Goal: Information Seeking & Learning: Learn about a topic

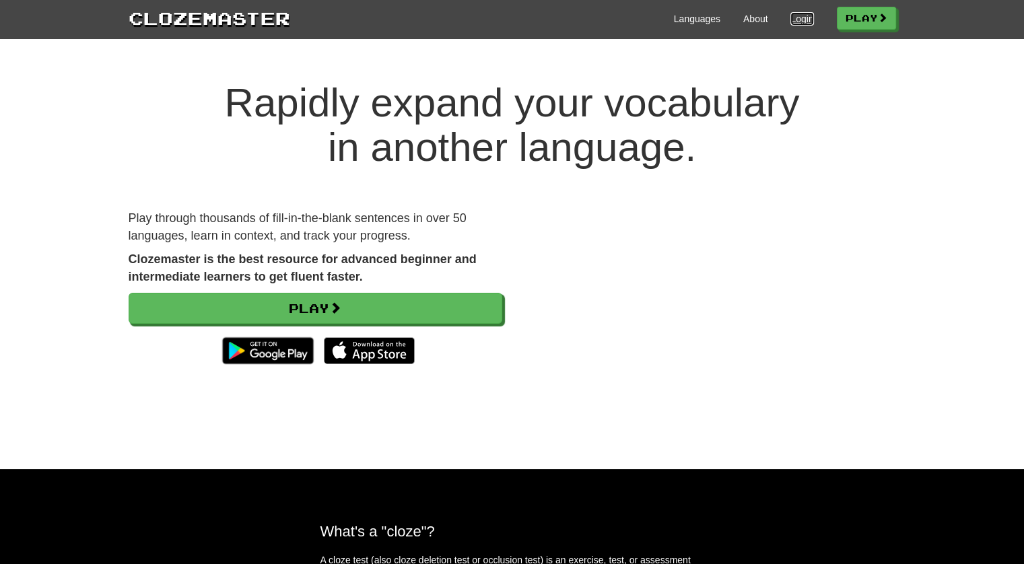
click at [803, 20] on link "Login" at bounding box center [802, 18] width 23 height 13
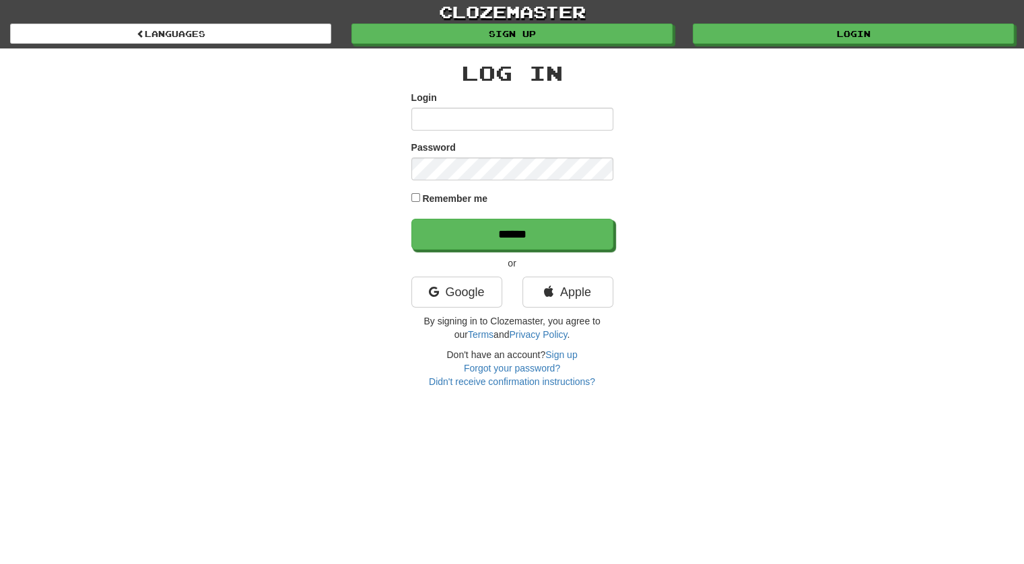
click at [519, 119] on input "Login" at bounding box center [513, 119] width 202 height 23
type input "**********"
click at [412, 219] on input "******" at bounding box center [513, 234] width 202 height 31
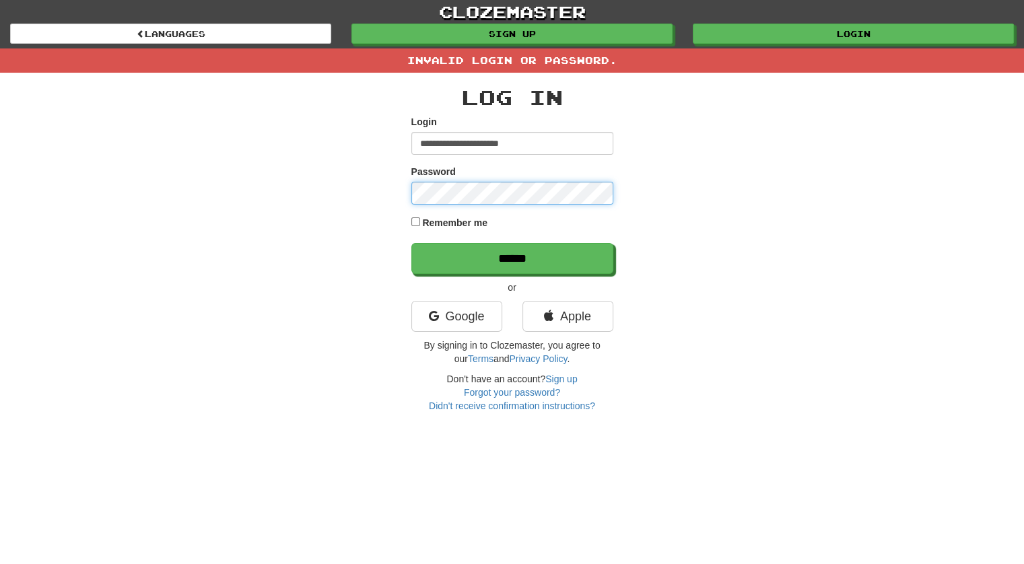
click at [412, 243] on input "******" at bounding box center [513, 258] width 202 height 31
click at [481, 317] on link "Google" at bounding box center [457, 316] width 91 height 31
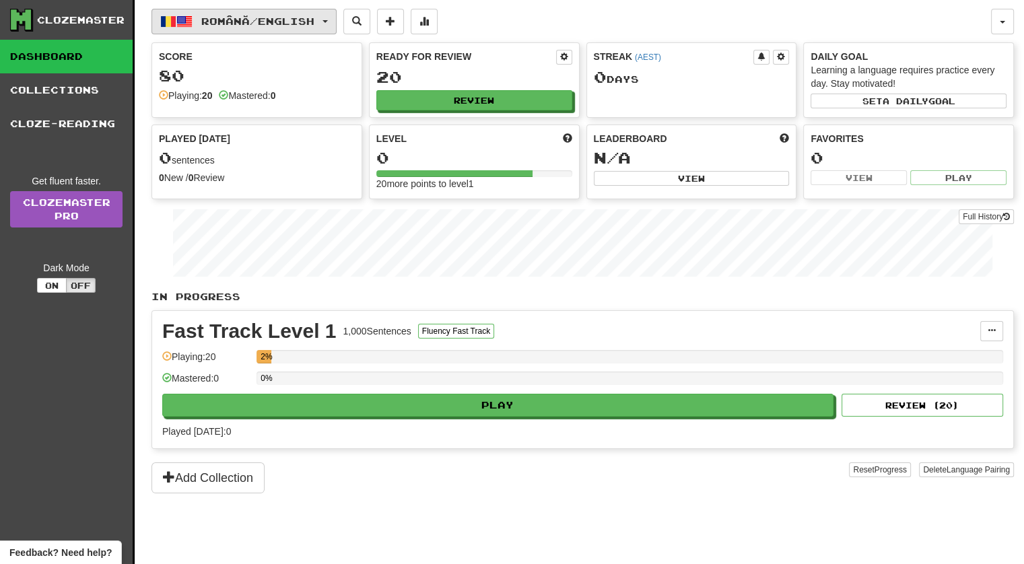
click at [306, 15] on span "Română / English" at bounding box center [257, 20] width 113 height 11
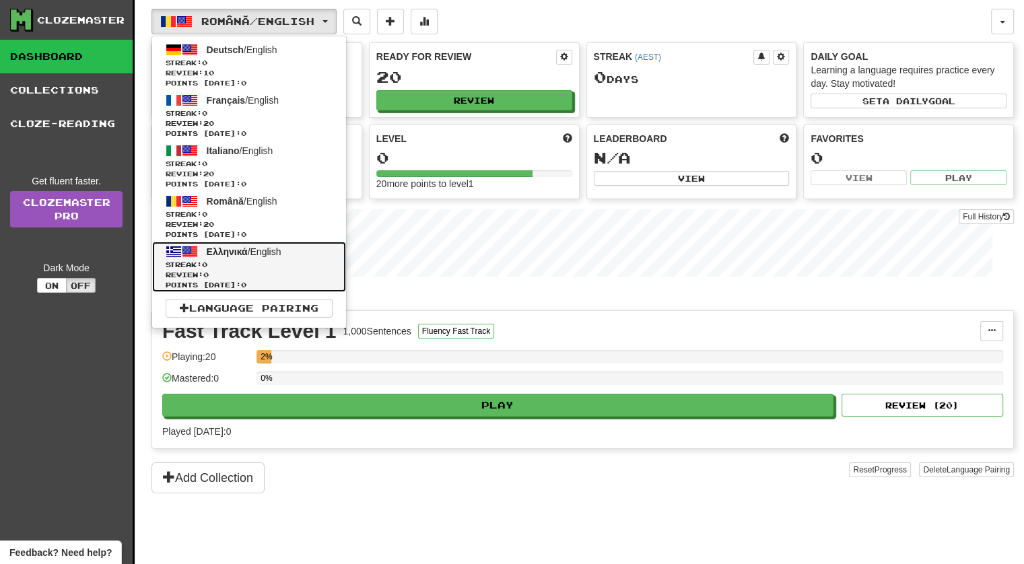
click at [255, 270] on span "Review: 0" at bounding box center [249, 275] width 167 height 10
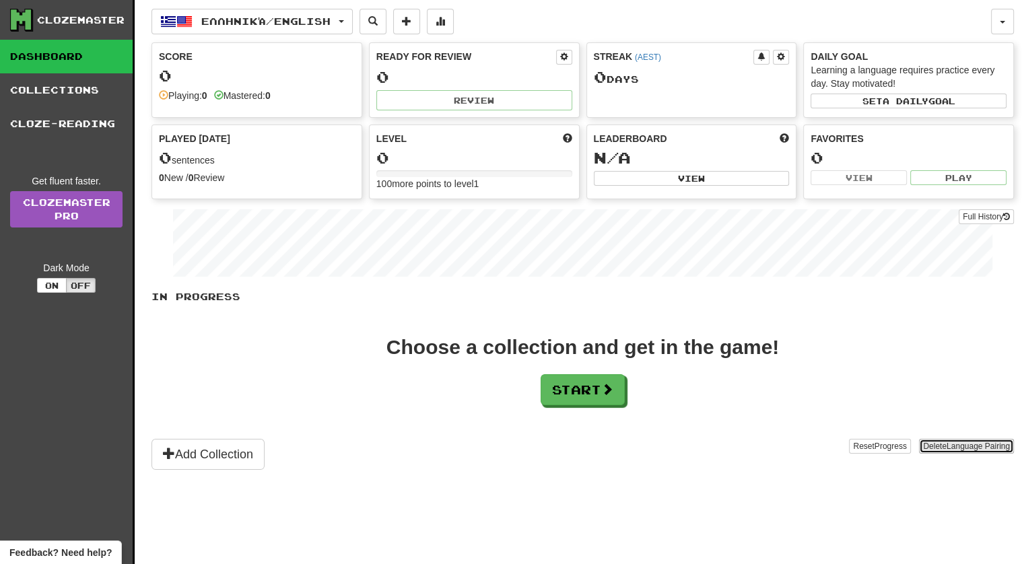
click at [954, 447] on span "Language Pairing" at bounding box center [978, 446] width 63 height 9
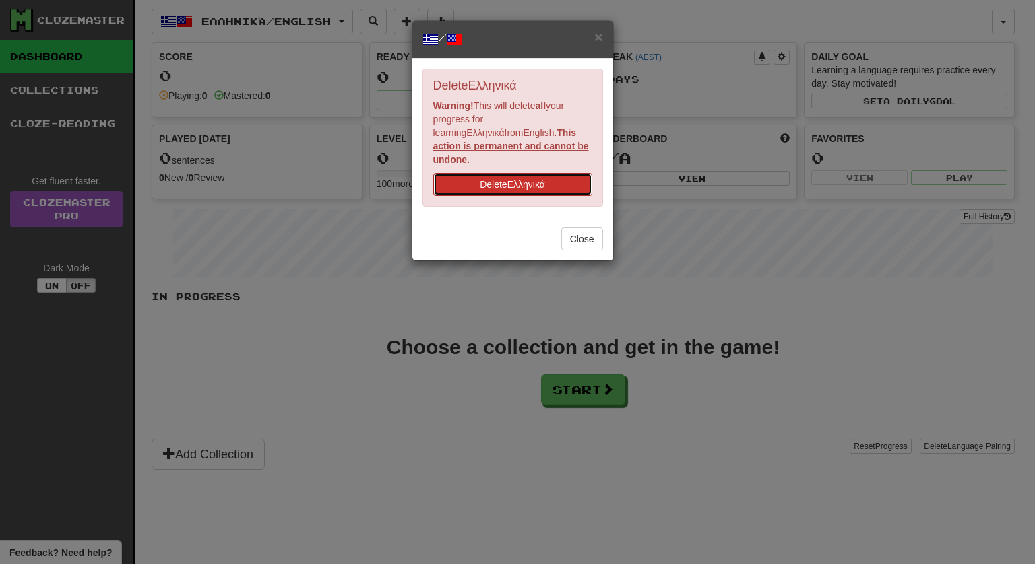
click at [541, 174] on button "Delete Ελληνικά" at bounding box center [512, 184] width 159 height 23
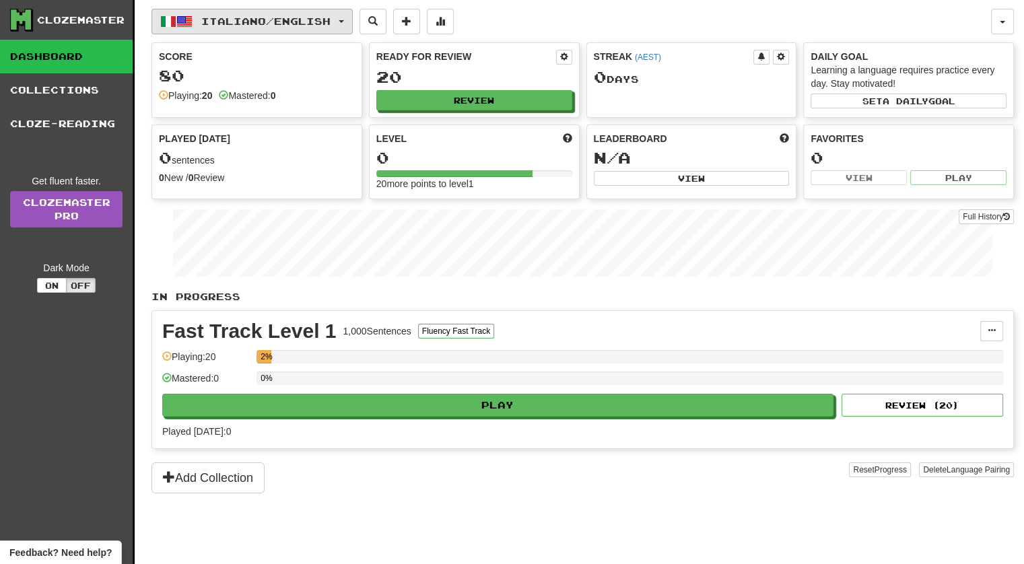
click at [263, 18] on span "Italiano / English" at bounding box center [265, 20] width 129 height 11
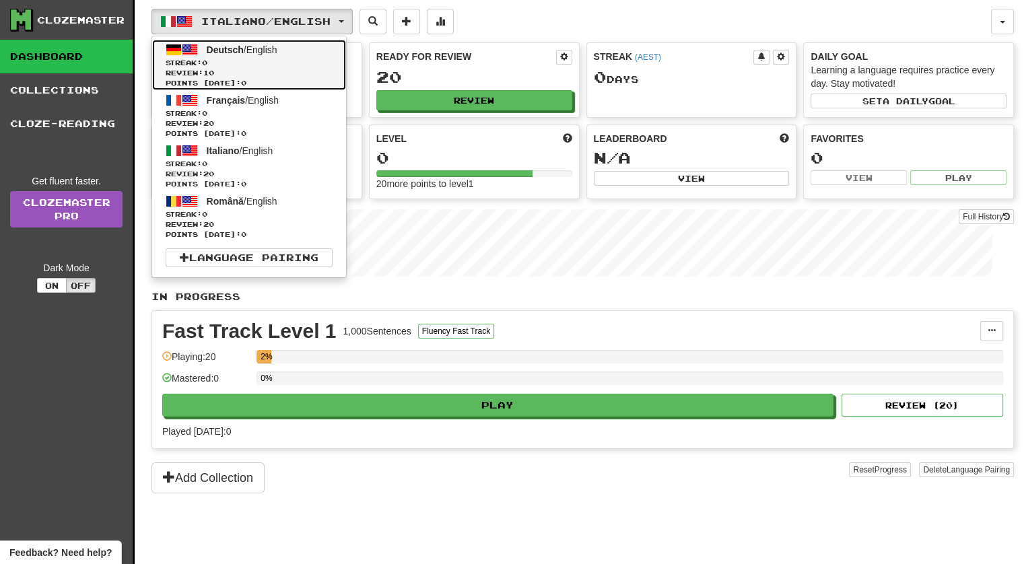
click at [285, 60] on span "Streak: 0" at bounding box center [249, 63] width 167 height 10
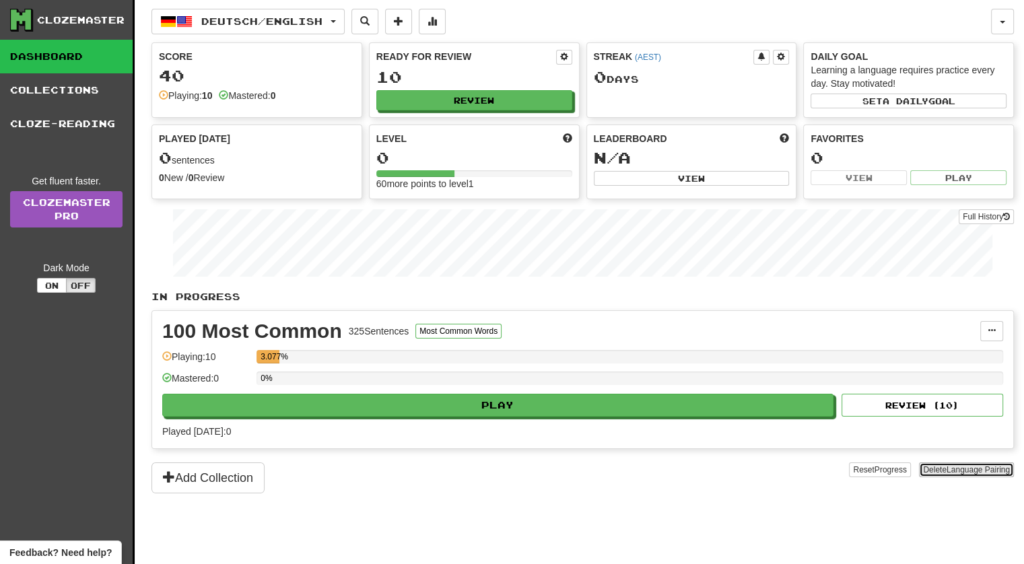
click at [951, 465] on span "Language Pairing" at bounding box center [978, 469] width 63 height 9
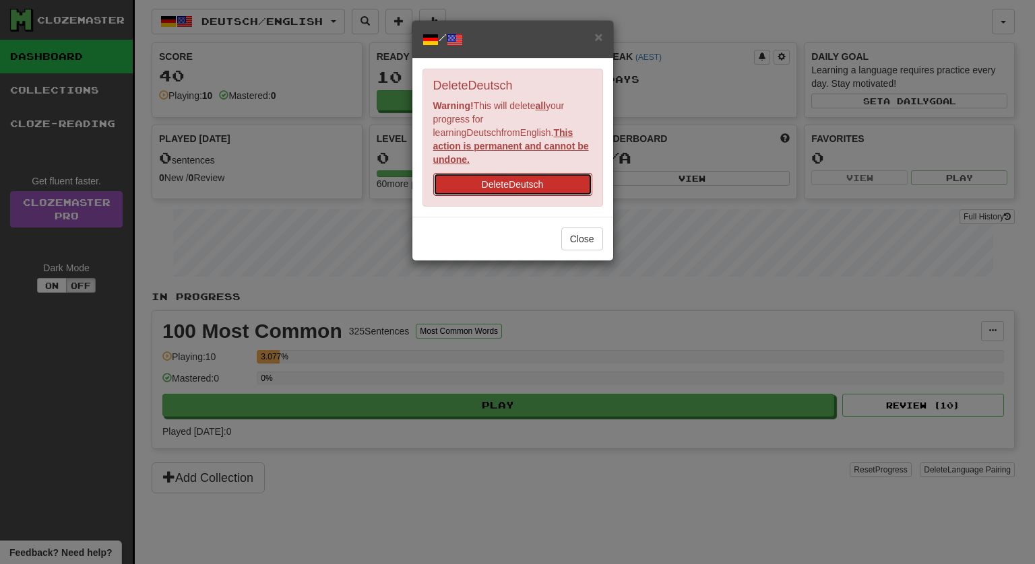
click at [548, 173] on button "Delete Deutsch" at bounding box center [512, 184] width 159 height 23
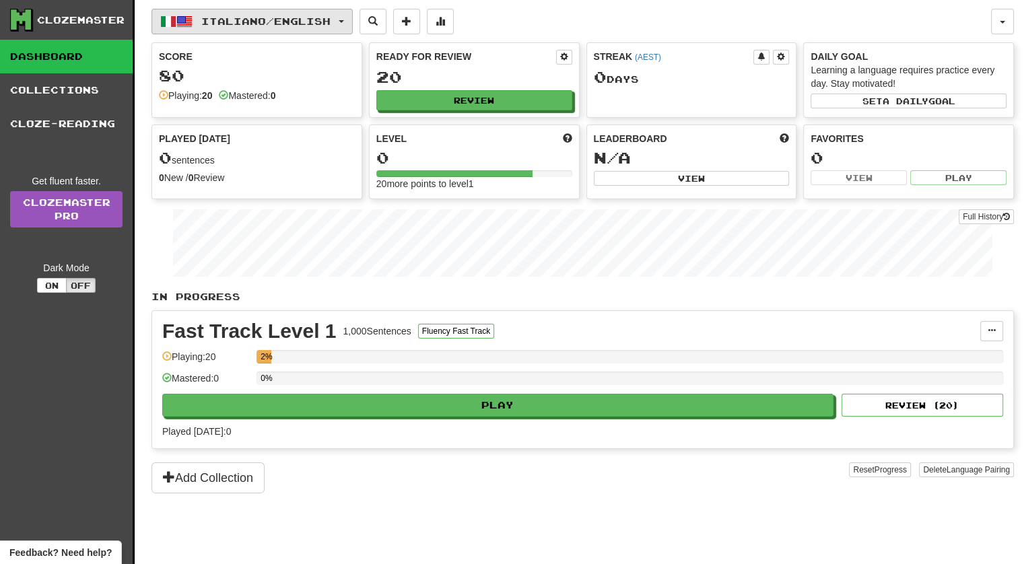
click at [306, 20] on span "Italiano / English" at bounding box center [265, 20] width 129 height 11
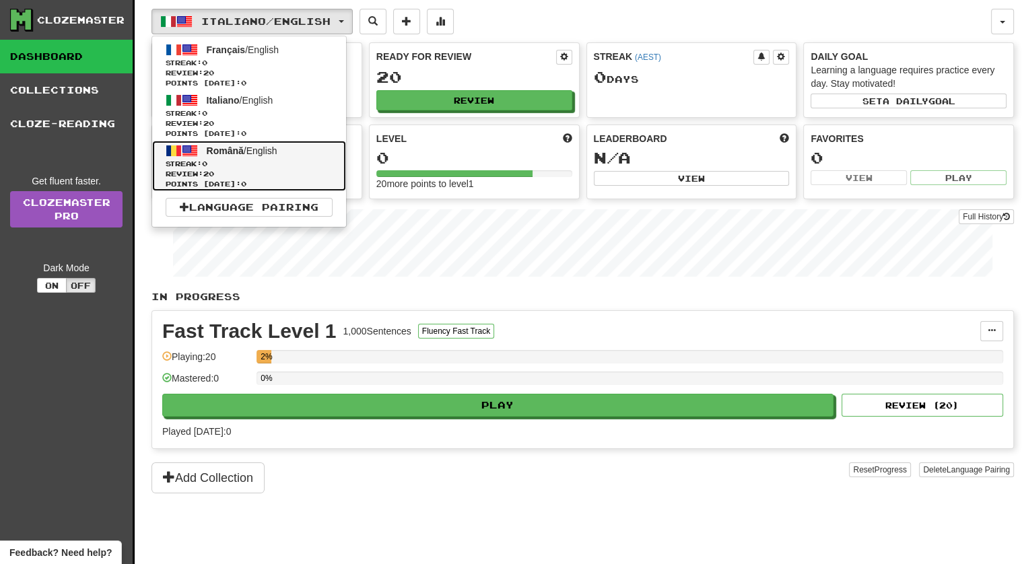
click at [279, 165] on span "Streak: 0" at bounding box center [249, 164] width 167 height 10
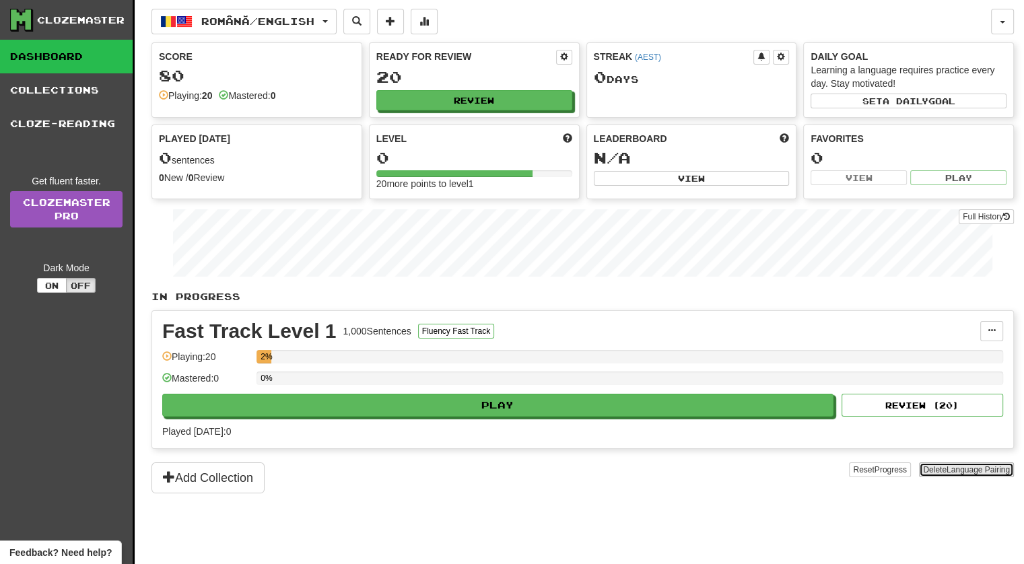
click at [954, 469] on span "Language Pairing" at bounding box center [978, 469] width 63 height 9
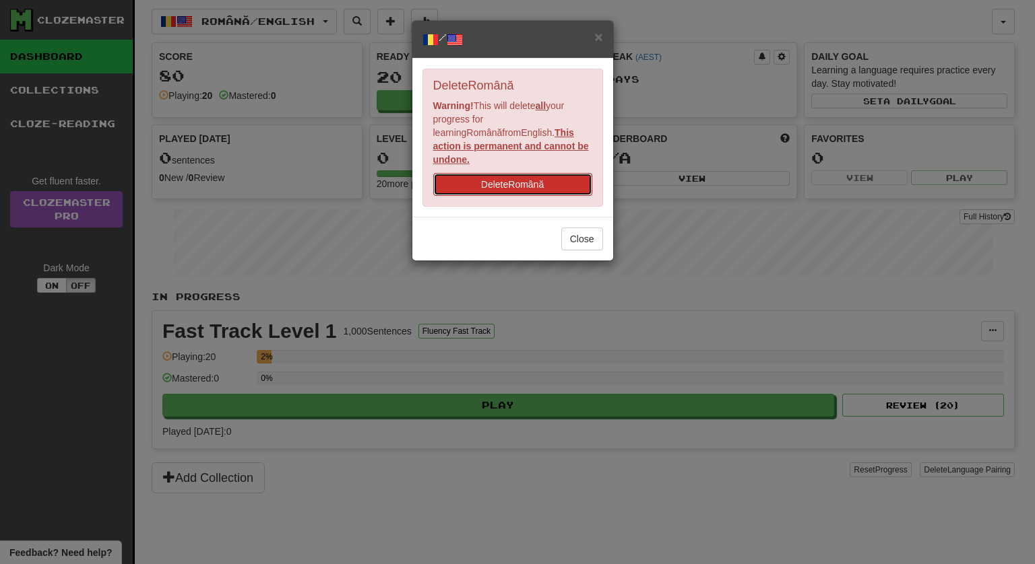
click at [578, 180] on button "Delete Română" at bounding box center [512, 184] width 159 height 23
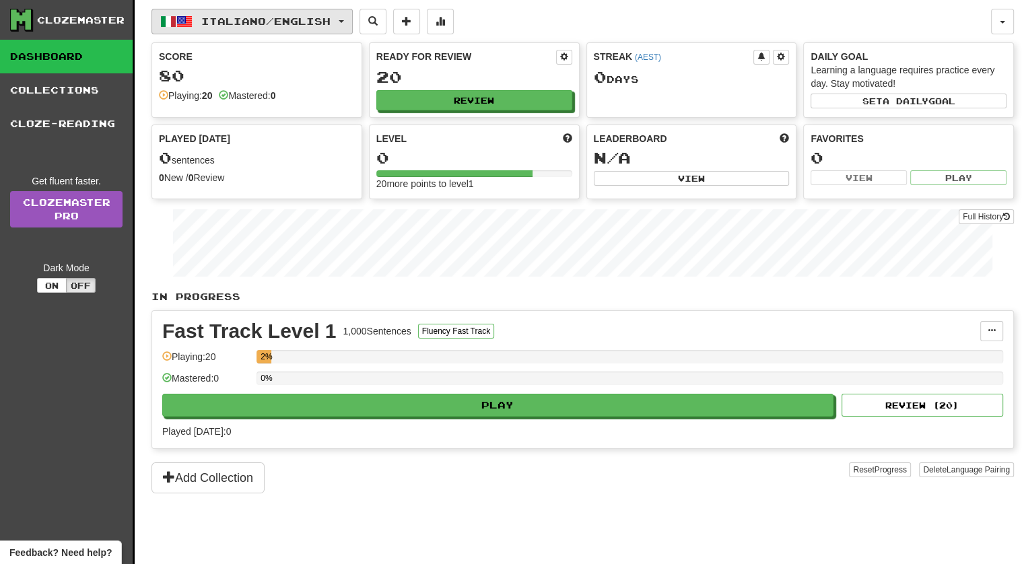
click at [319, 23] on span "Italiano / English" at bounding box center [265, 20] width 129 height 11
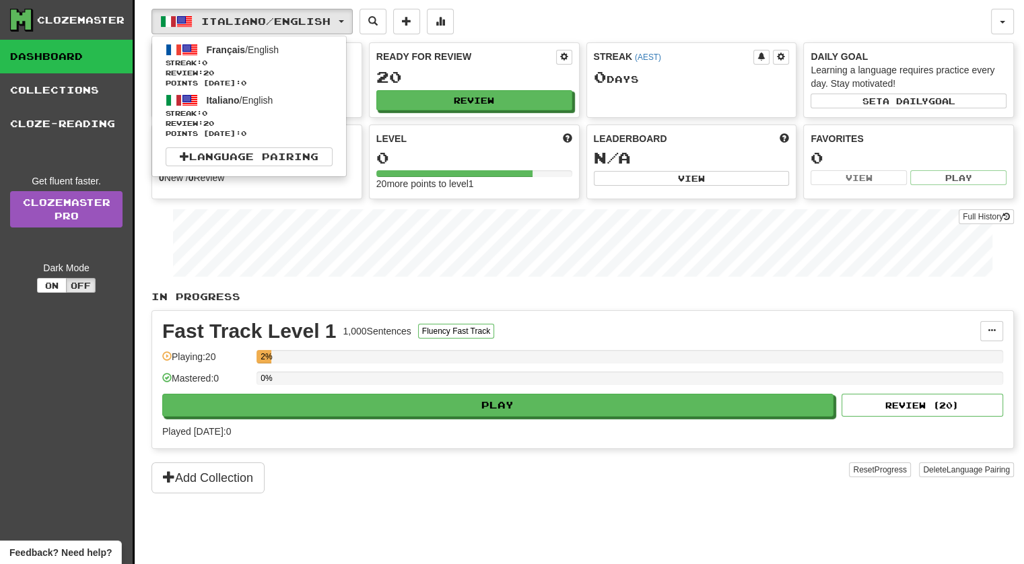
click at [299, 166] on ul "Français / English Streak: 0 Review: 20 Points today: 0 Italiano / English Stre…" at bounding box center [249, 106] width 195 height 141
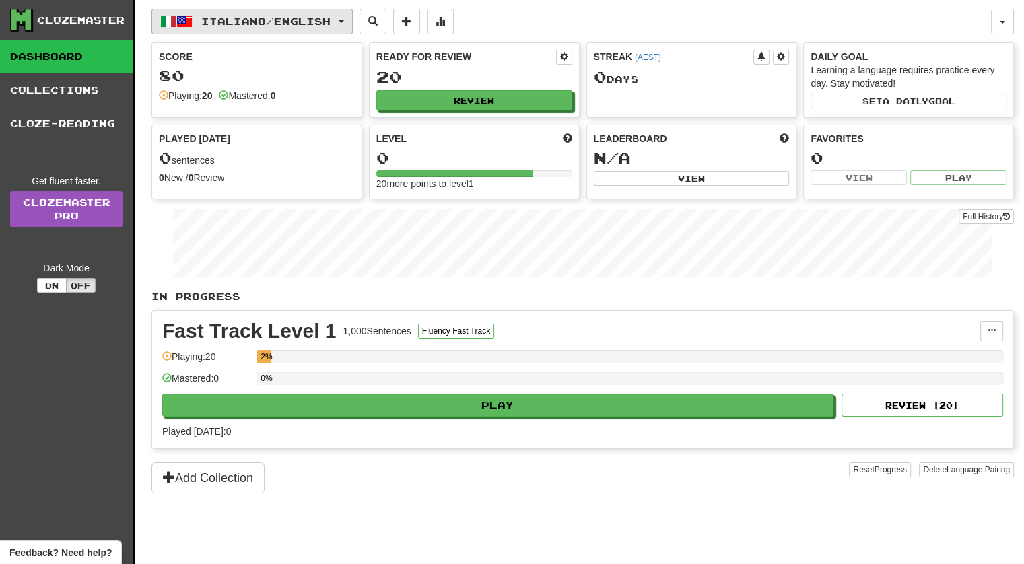
click at [318, 17] on span "Italiano / English" at bounding box center [265, 20] width 129 height 11
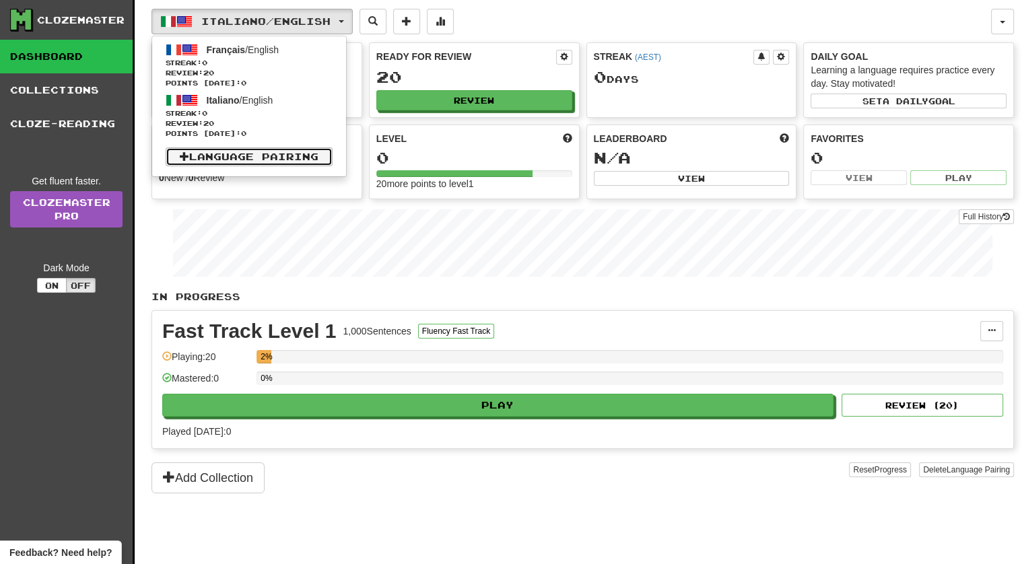
click at [294, 155] on link "Language Pairing" at bounding box center [249, 157] width 167 height 19
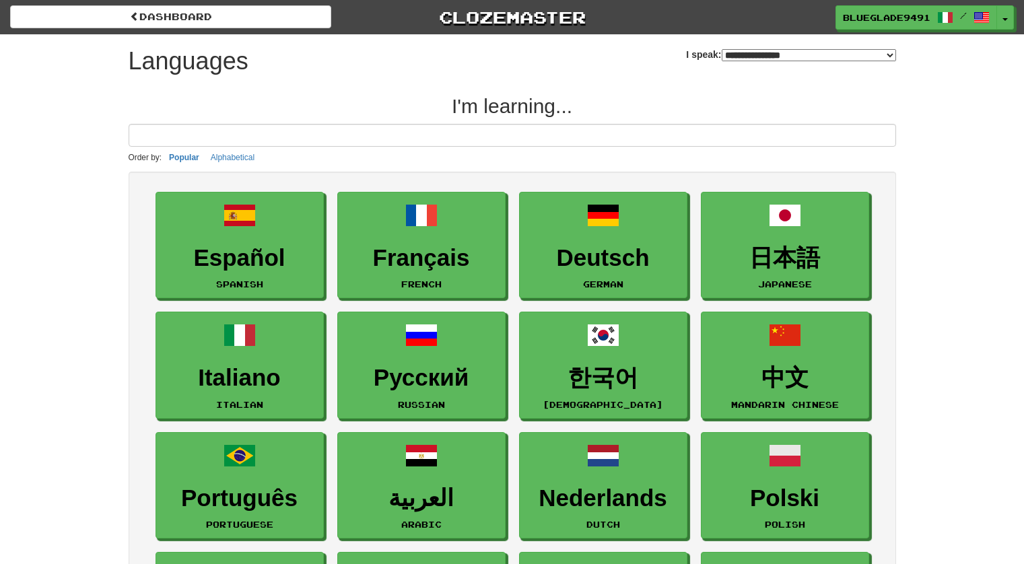
select select "*******"
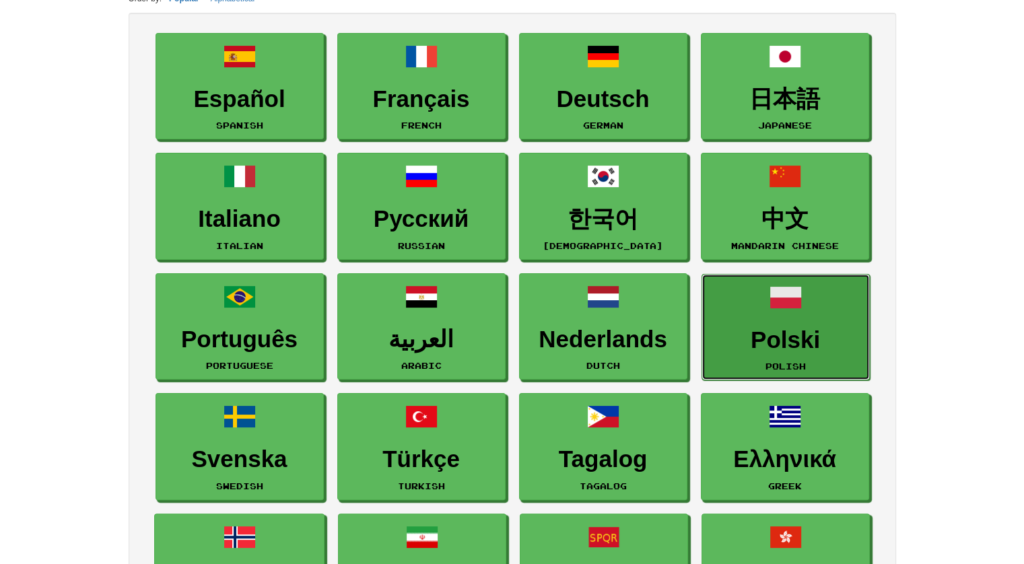
click at [742, 330] on h3 "Polski" at bounding box center [786, 340] width 154 height 26
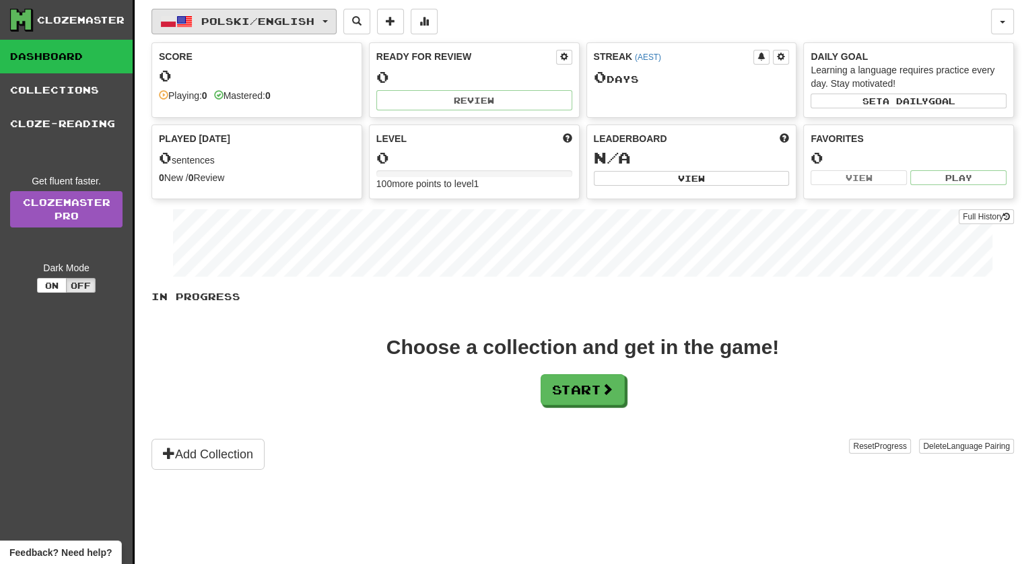
click at [303, 28] on button "Polski / English" at bounding box center [244, 22] width 185 height 26
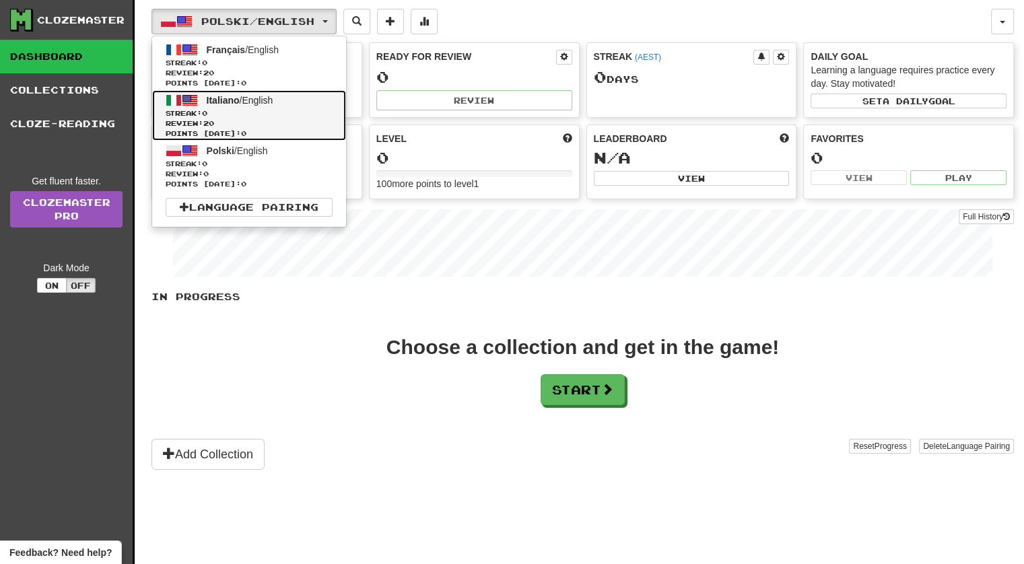
click at [288, 114] on span "Streak: 0" at bounding box center [249, 113] width 167 height 10
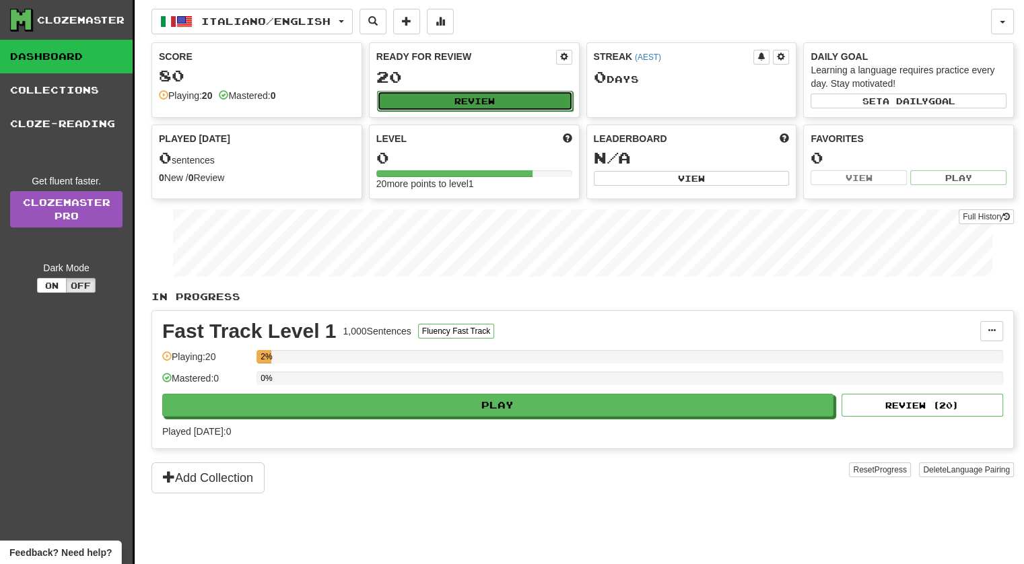
click at [493, 99] on button "Review" at bounding box center [475, 101] width 196 height 20
select select "**"
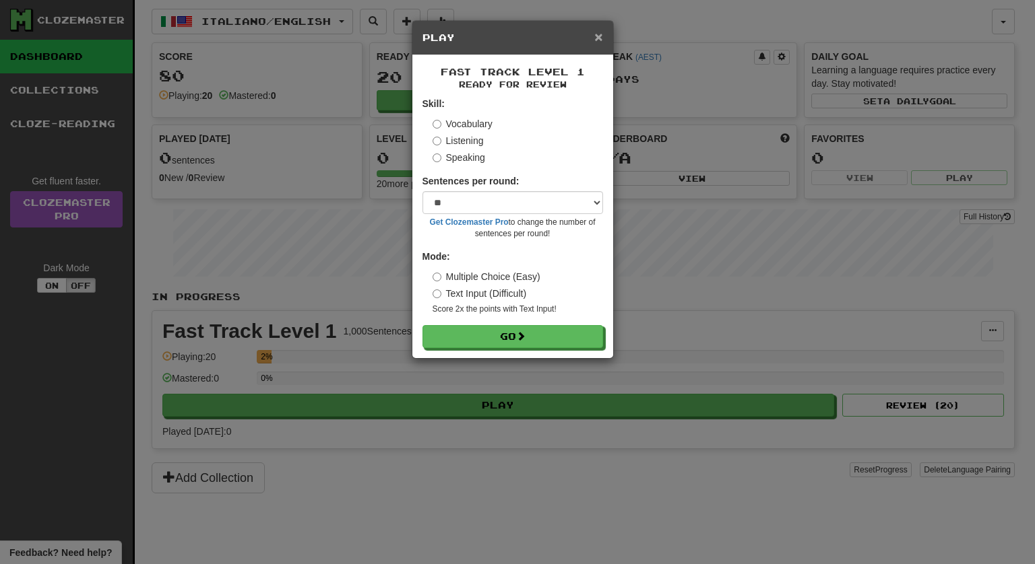
click at [597, 37] on span "×" at bounding box center [598, 36] width 8 height 15
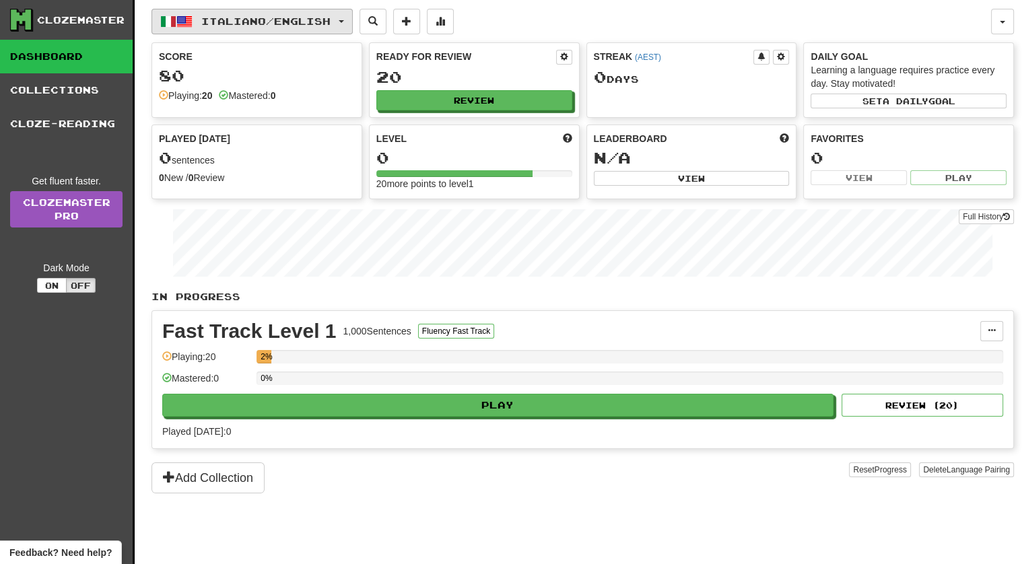
click at [321, 22] on span "Italiano / English" at bounding box center [265, 20] width 129 height 11
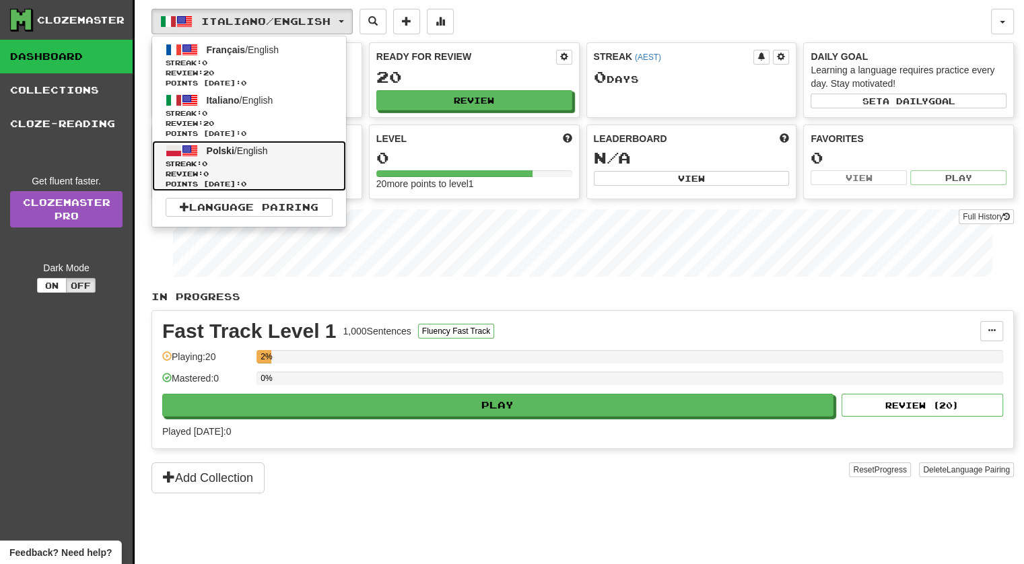
click at [279, 159] on span "Streak: 0" at bounding box center [249, 164] width 167 height 10
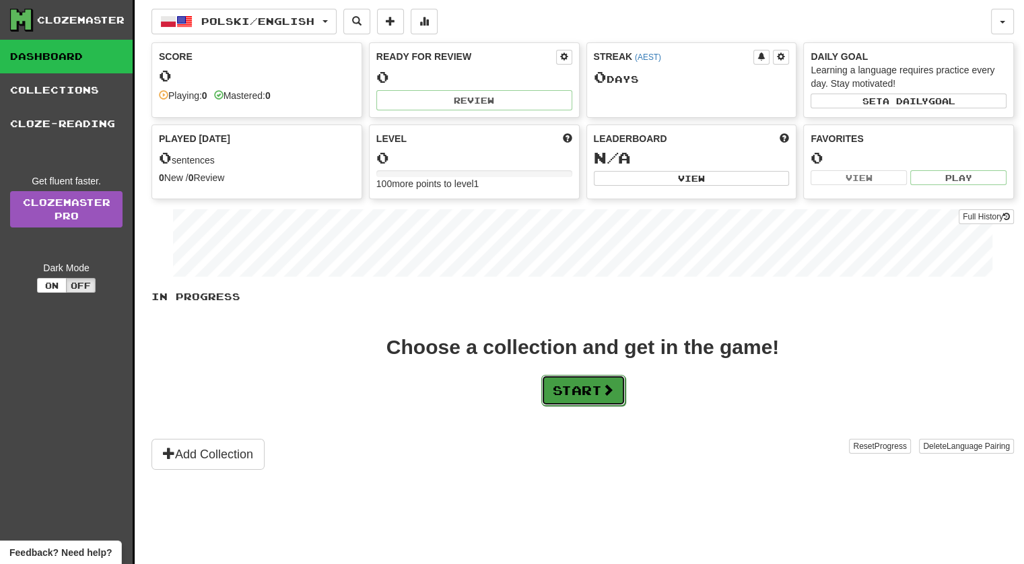
click at [581, 375] on button "Start" at bounding box center [584, 390] width 84 height 31
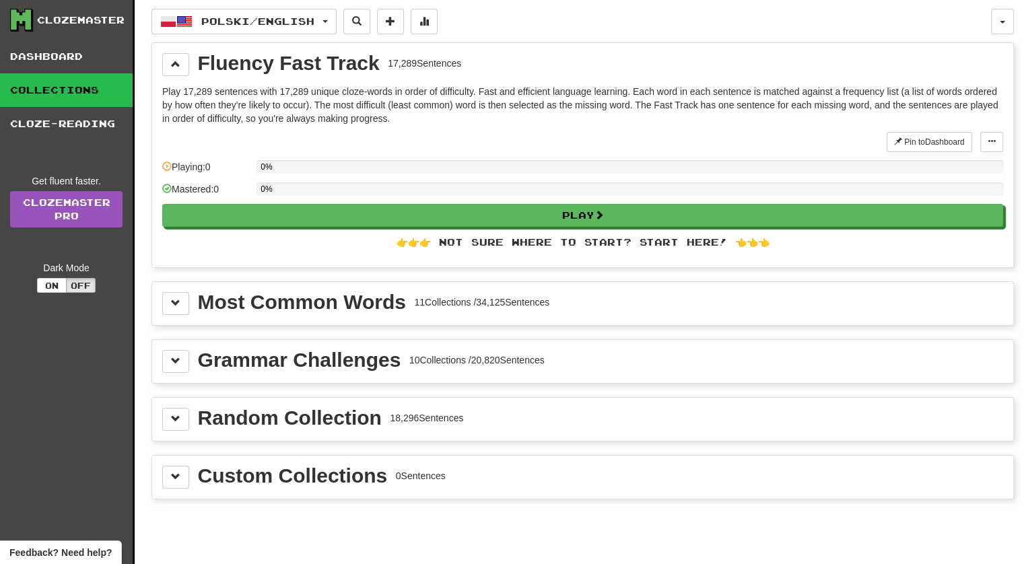
click at [542, 303] on div "11 Collections / 34,125 Sentences" at bounding box center [481, 302] width 135 height 13
click at [189, 300] on div "Most Common Words 11 Collections / 34,125 Sentences" at bounding box center [582, 303] width 841 height 23
click at [176, 299] on span at bounding box center [175, 302] width 9 height 9
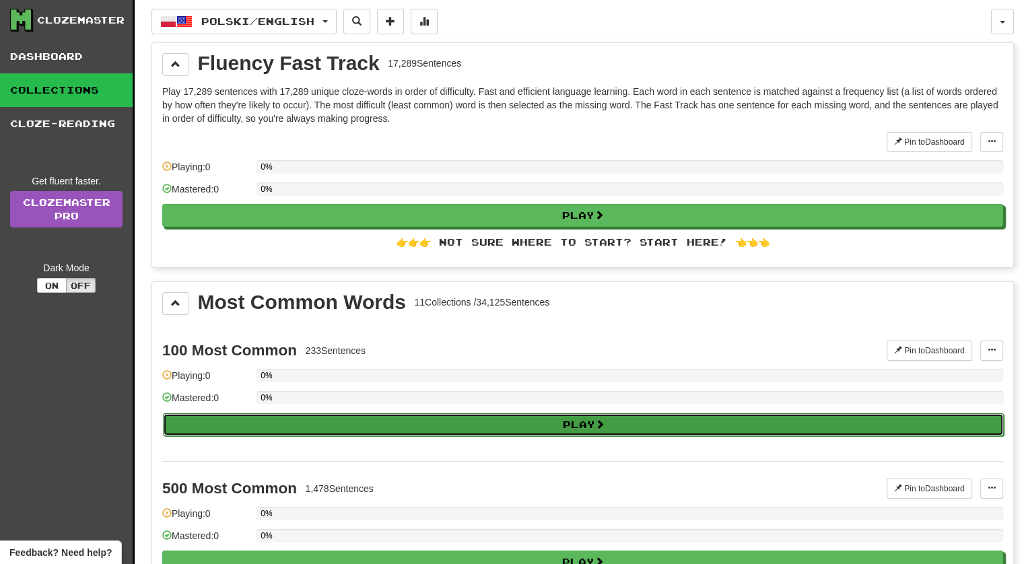
click at [330, 414] on button "Play" at bounding box center [583, 425] width 841 height 23
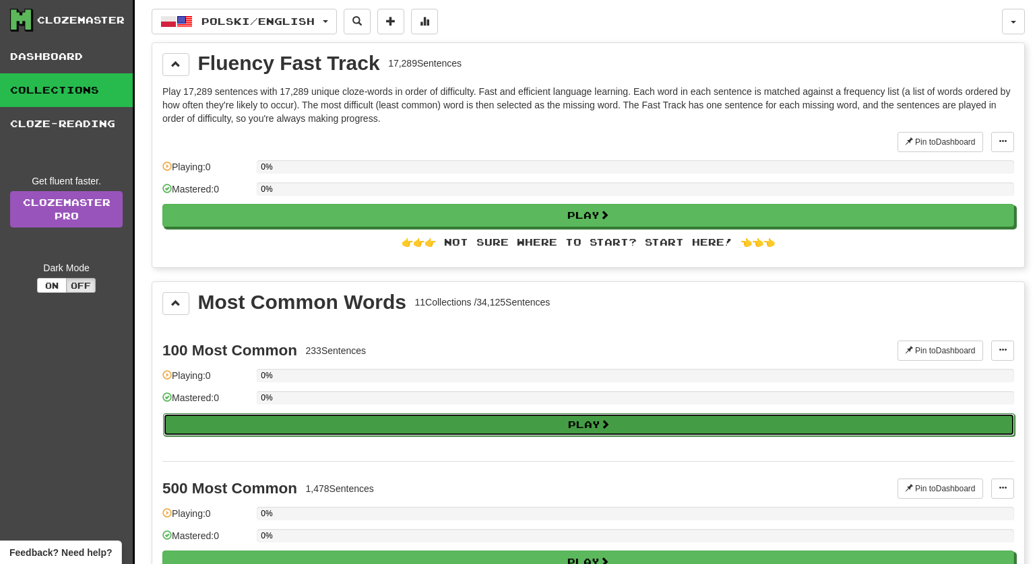
select select "**"
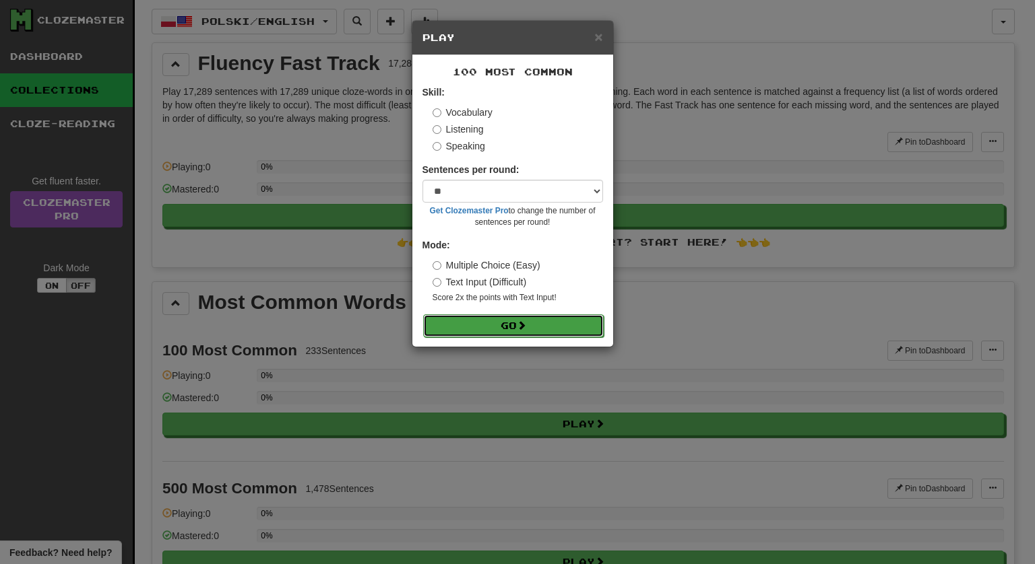
click at [520, 331] on button "Go" at bounding box center [513, 326] width 181 height 23
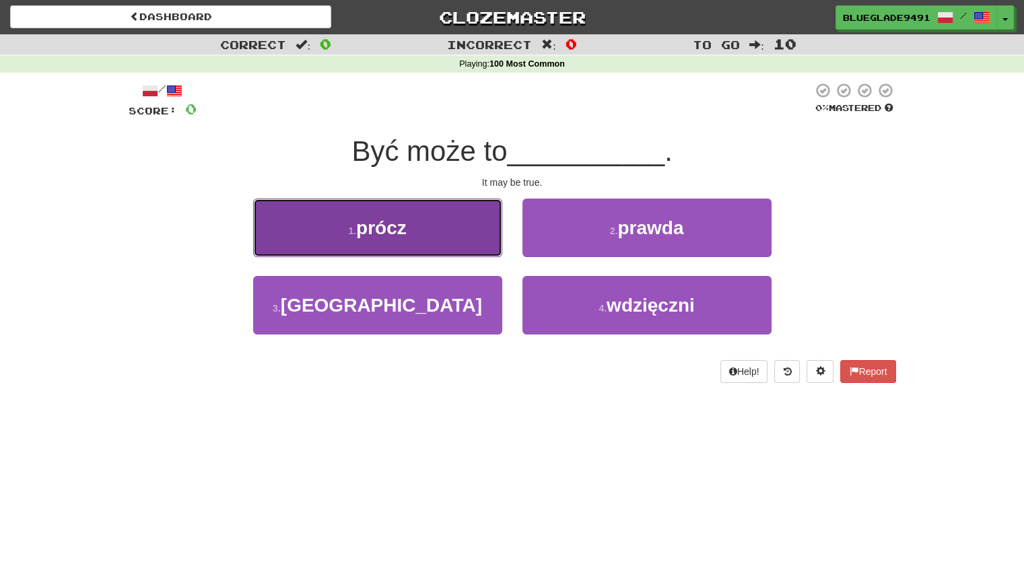
click at [447, 226] on button "1 . [GEOGRAPHIC_DATA]" at bounding box center [377, 228] width 249 height 59
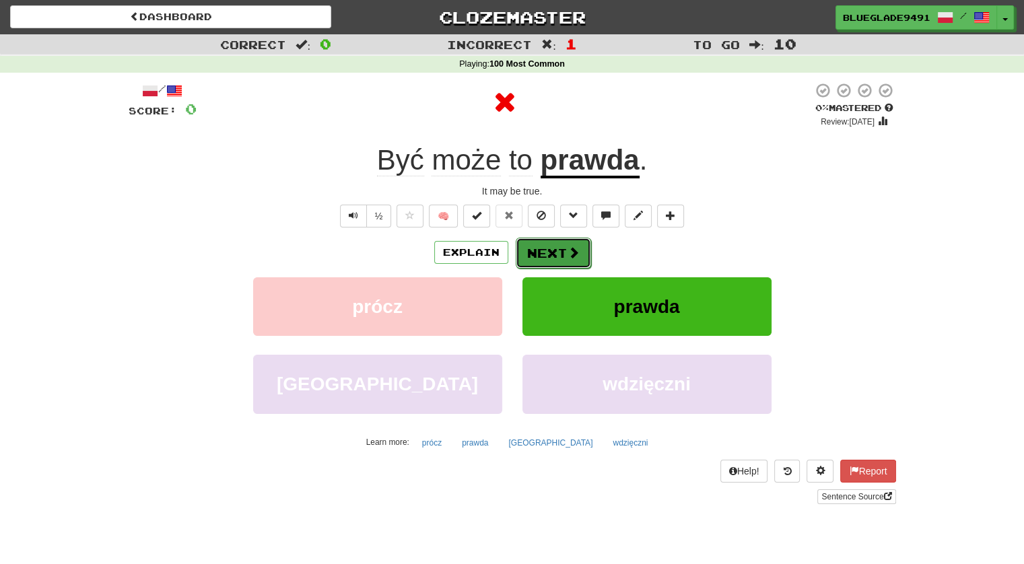
click at [573, 255] on span at bounding box center [574, 253] width 12 height 12
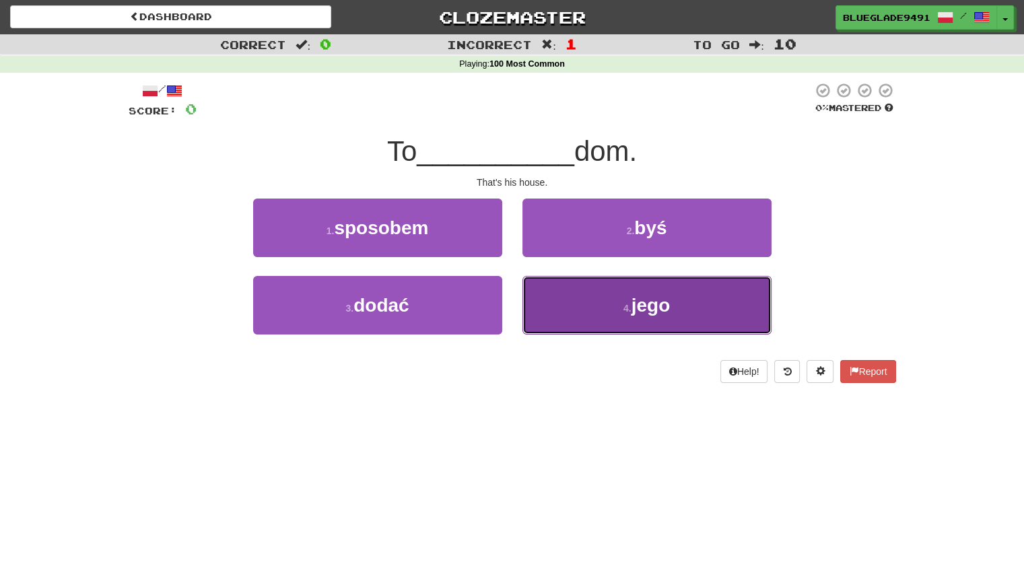
click at [637, 305] on span "jego" at bounding box center [651, 305] width 39 height 21
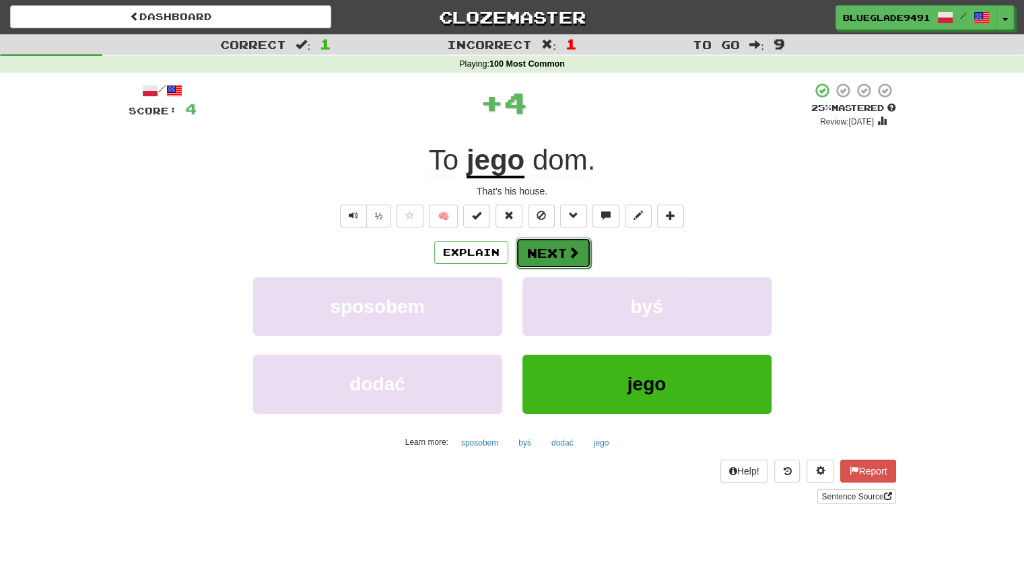
click at [573, 266] on button "Next" at bounding box center [553, 253] width 75 height 31
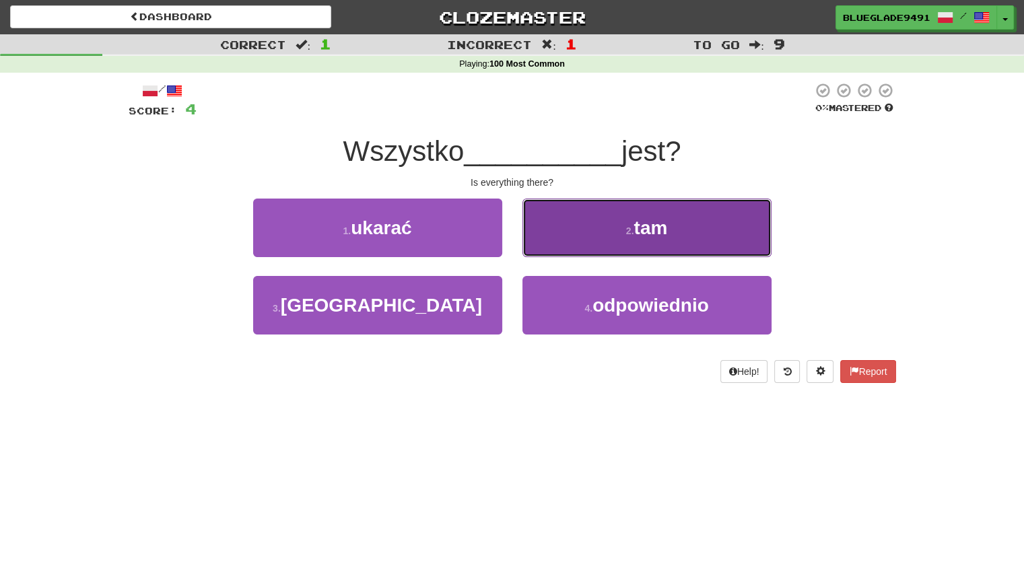
click at [582, 239] on button "2 . tam" at bounding box center [647, 228] width 249 height 59
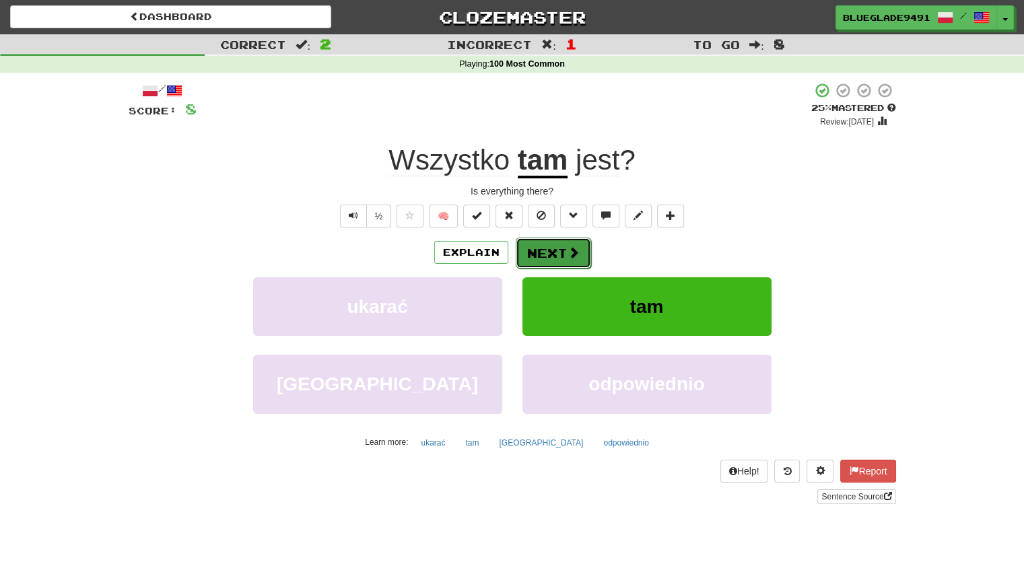
click at [561, 257] on button "Next" at bounding box center [553, 253] width 75 height 31
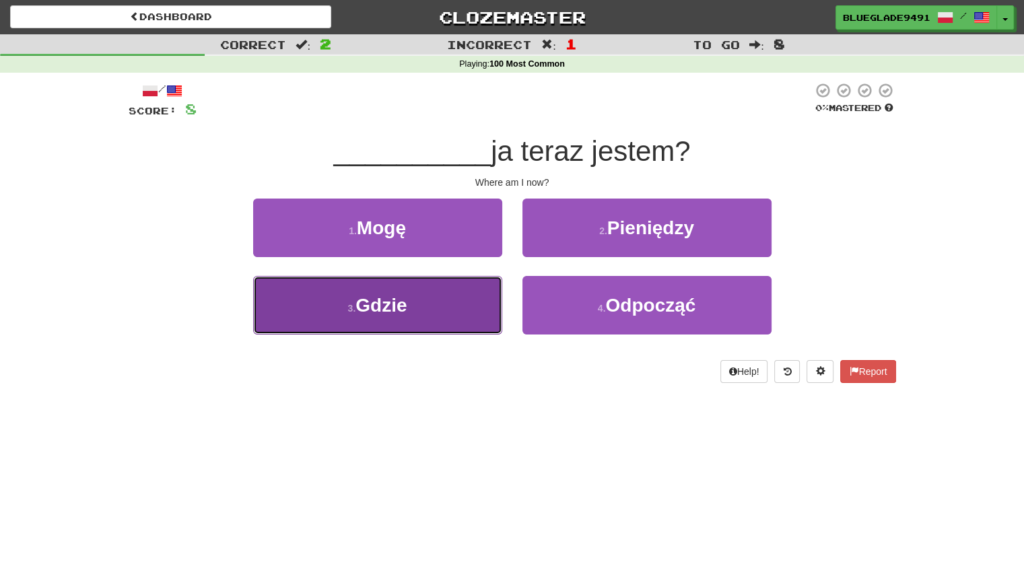
click at [436, 315] on button "3 . Gdzie" at bounding box center [377, 305] width 249 height 59
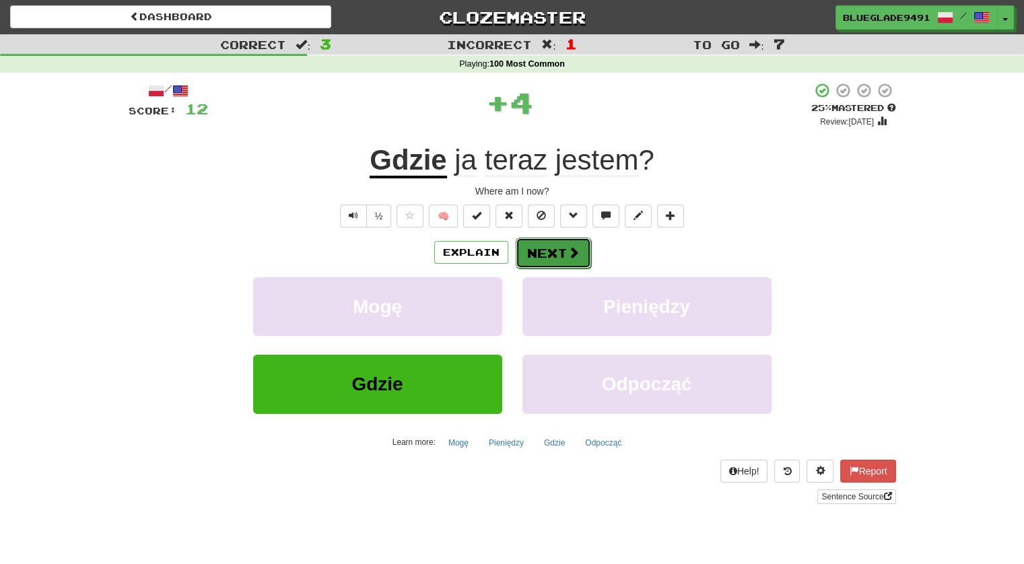
click at [547, 258] on button "Next" at bounding box center [553, 253] width 75 height 31
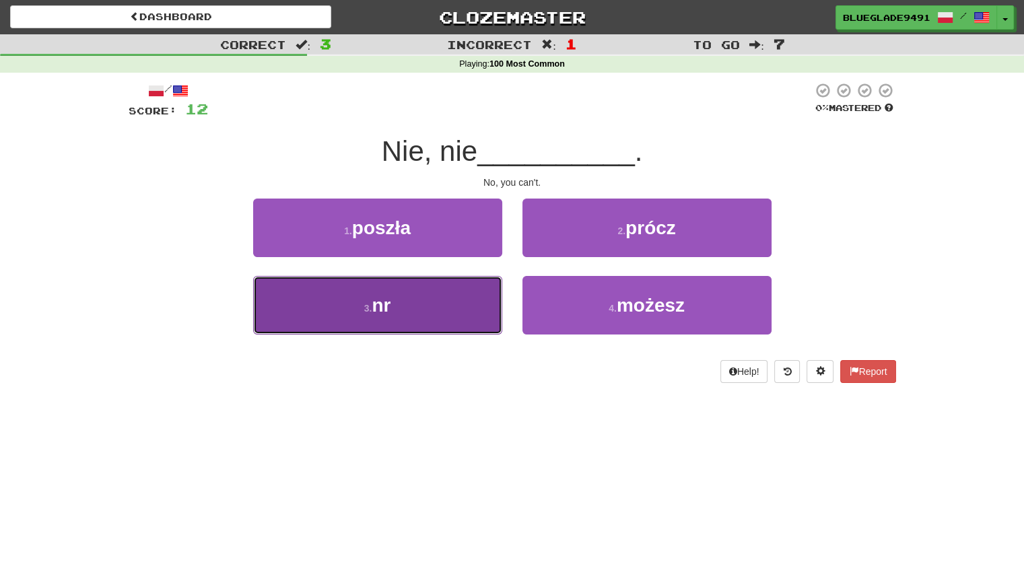
click at [482, 307] on button "3 . nr" at bounding box center [377, 305] width 249 height 59
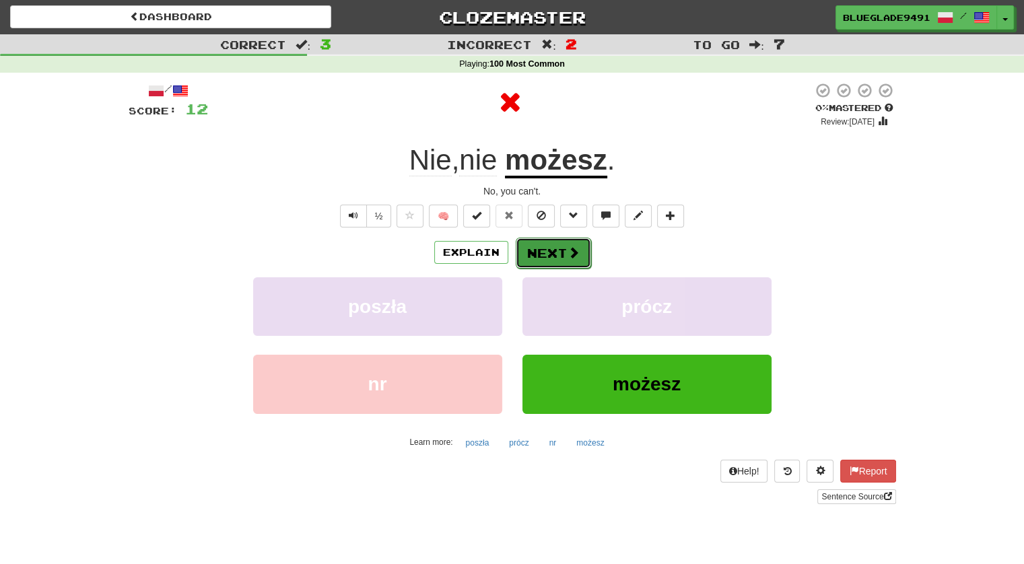
click at [558, 259] on button "Next" at bounding box center [553, 253] width 75 height 31
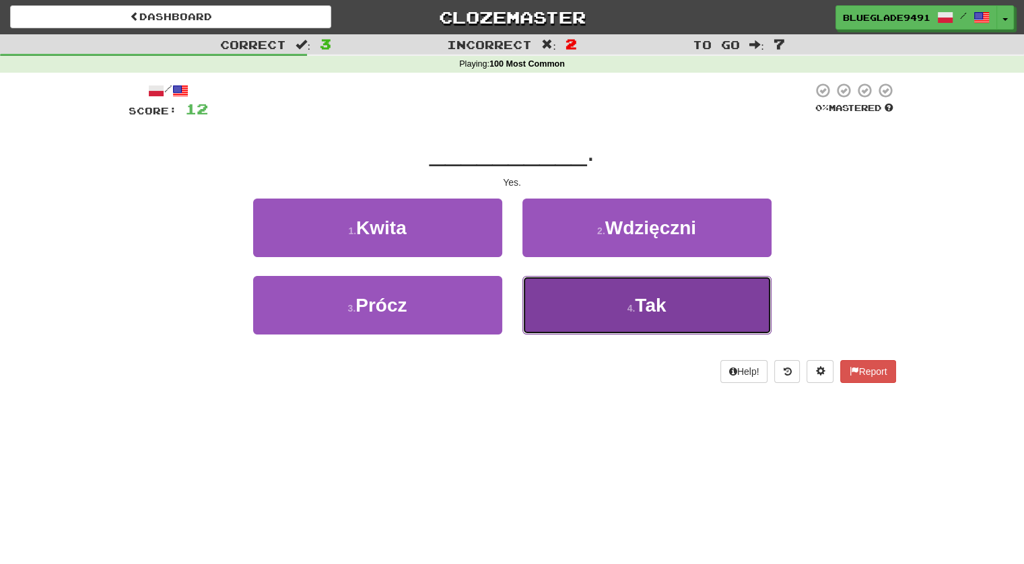
click at [571, 284] on button "4 . Tak" at bounding box center [647, 305] width 249 height 59
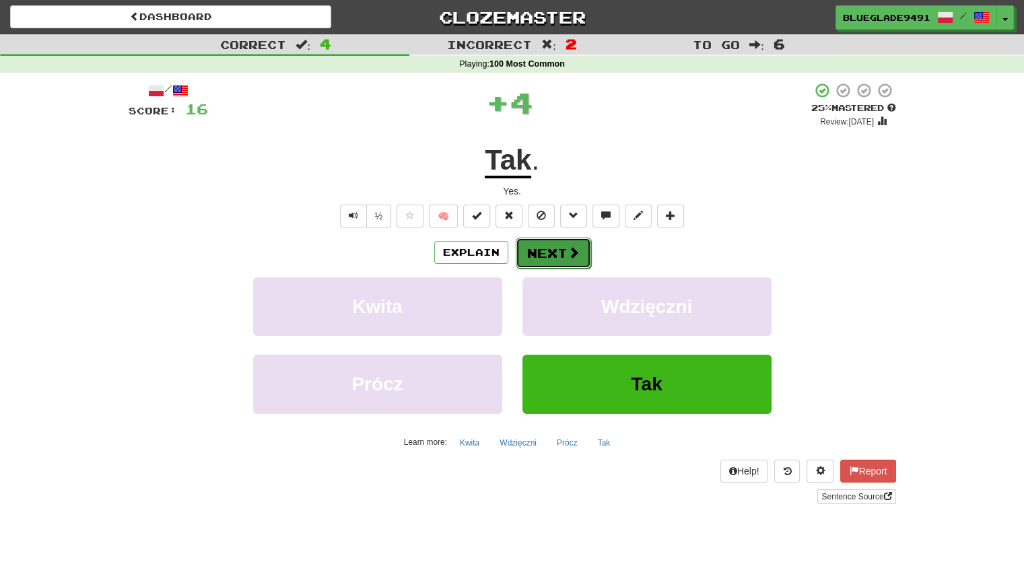
click at [563, 253] on button "Next" at bounding box center [553, 253] width 75 height 31
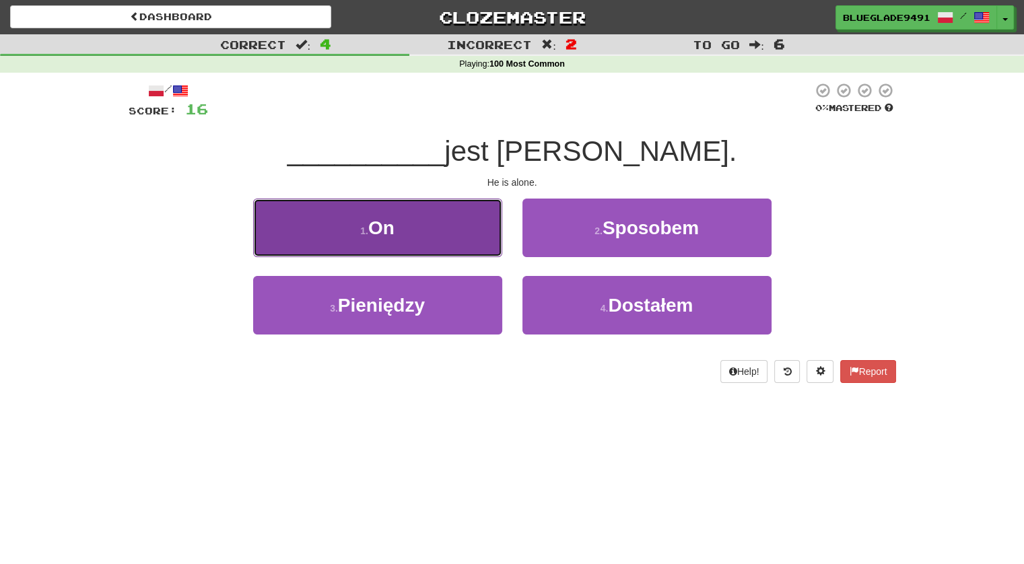
click at [484, 240] on button "1 . On" at bounding box center [377, 228] width 249 height 59
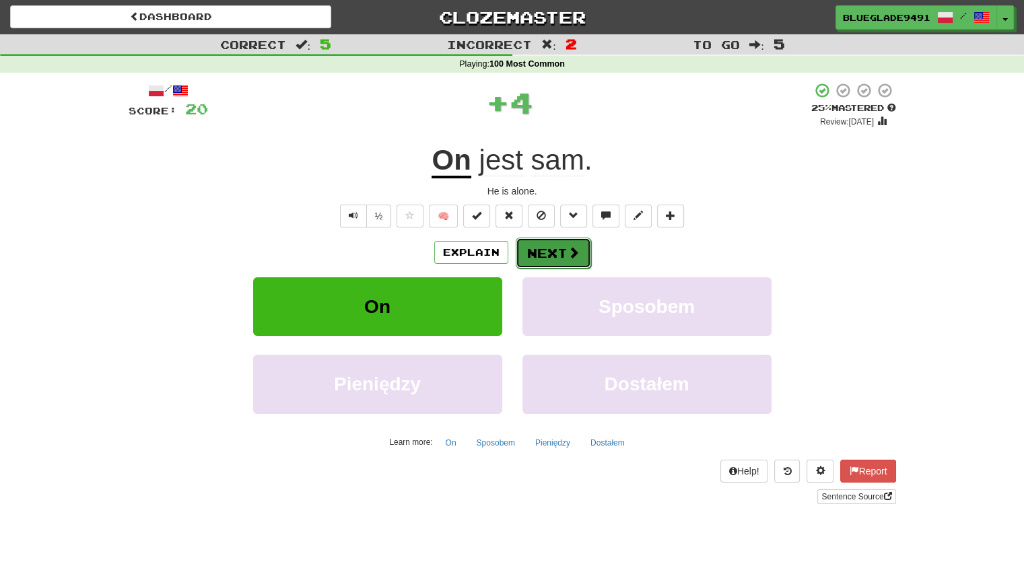
click at [556, 238] on button "Next" at bounding box center [553, 253] width 75 height 31
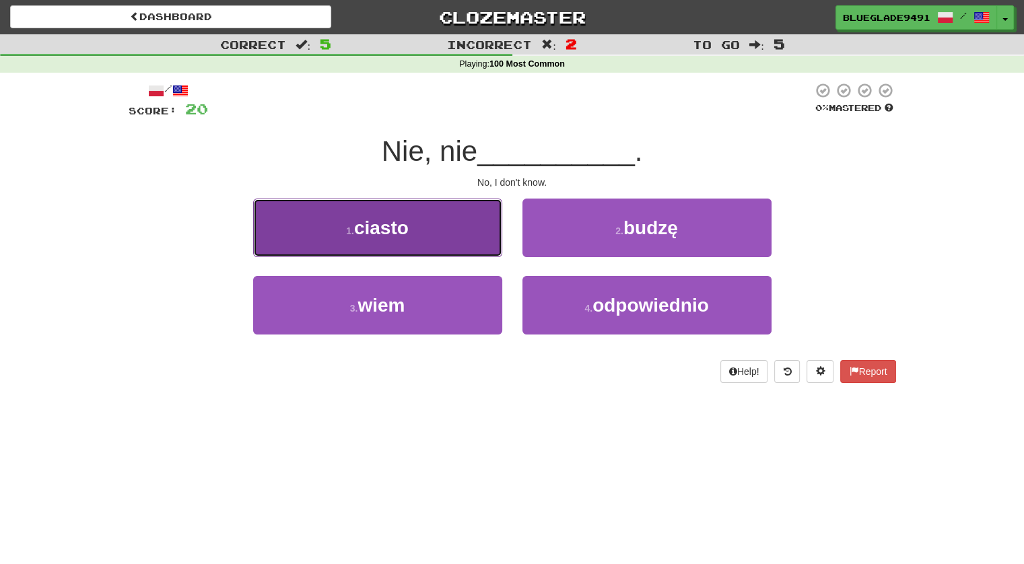
click at [463, 240] on button "1 . ciasto" at bounding box center [377, 228] width 249 height 59
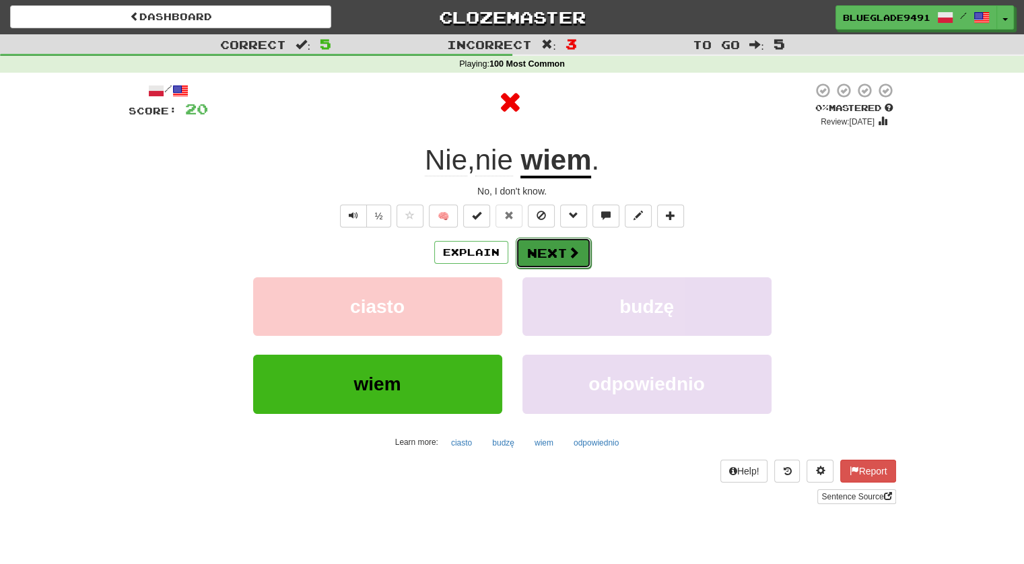
click at [550, 253] on button "Next" at bounding box center [553, 253] width 75 height 31
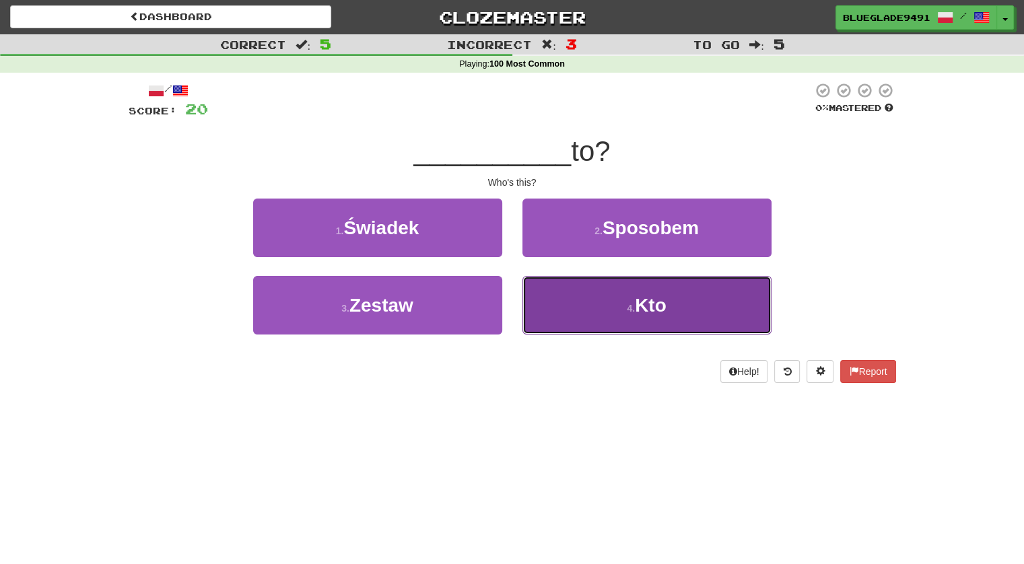
click at [566, 298] on button "4 . Kto" at bounding box center [647, 305] width 249 height 59
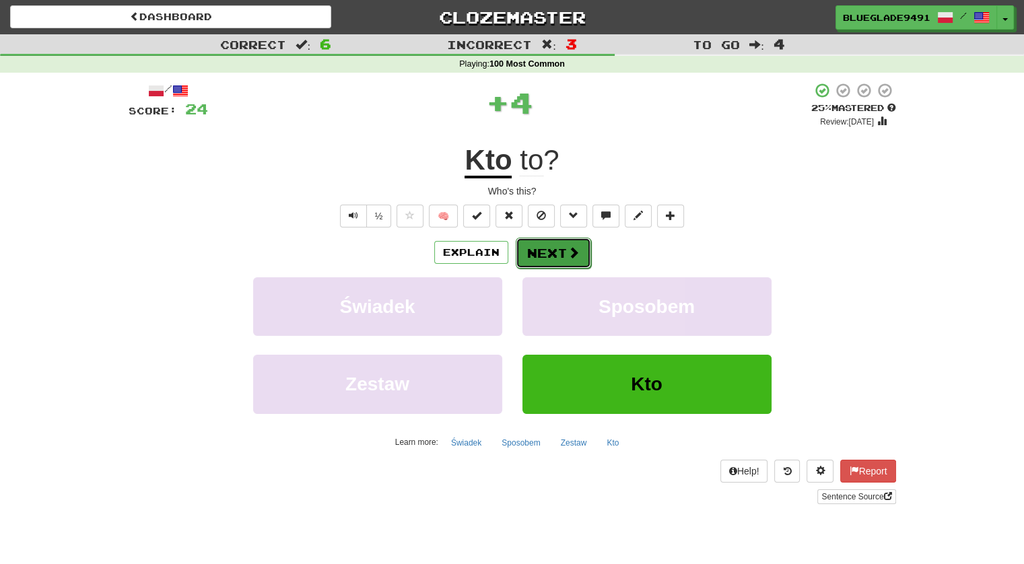
click at [552, 255] on button "Next" at bounding box center [553, 253] width 75 height 31
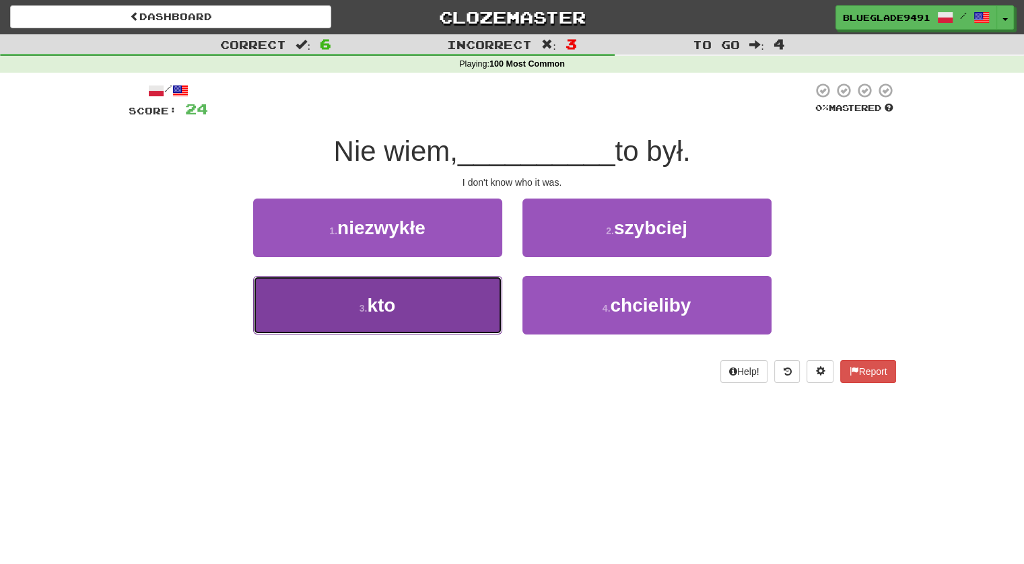
click at [488, 303] on button "3 . kto" at bounding box center [377, 305] width 249 height 59
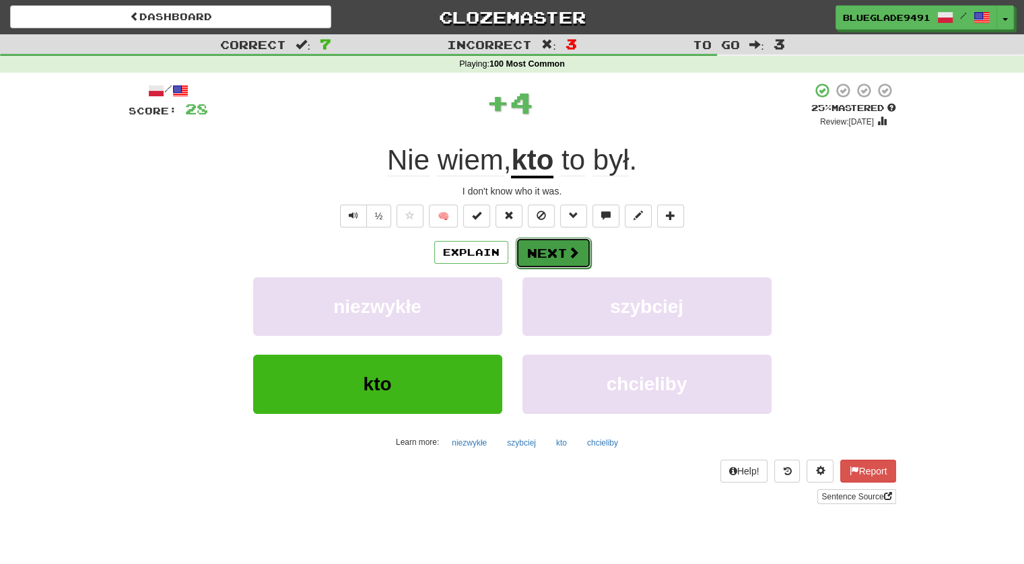
click at [558, 255] on button "Next" at bounding box center [553, 253] width 75 height 31
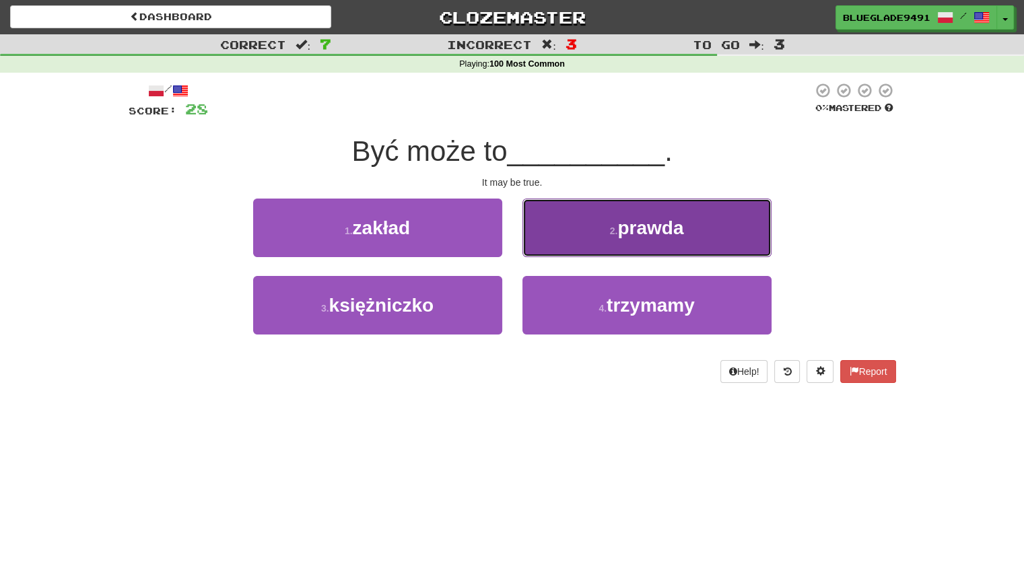
click at [577, 251] on button "2 . prawda" at bounding box center [647, 228] width 249 height 59
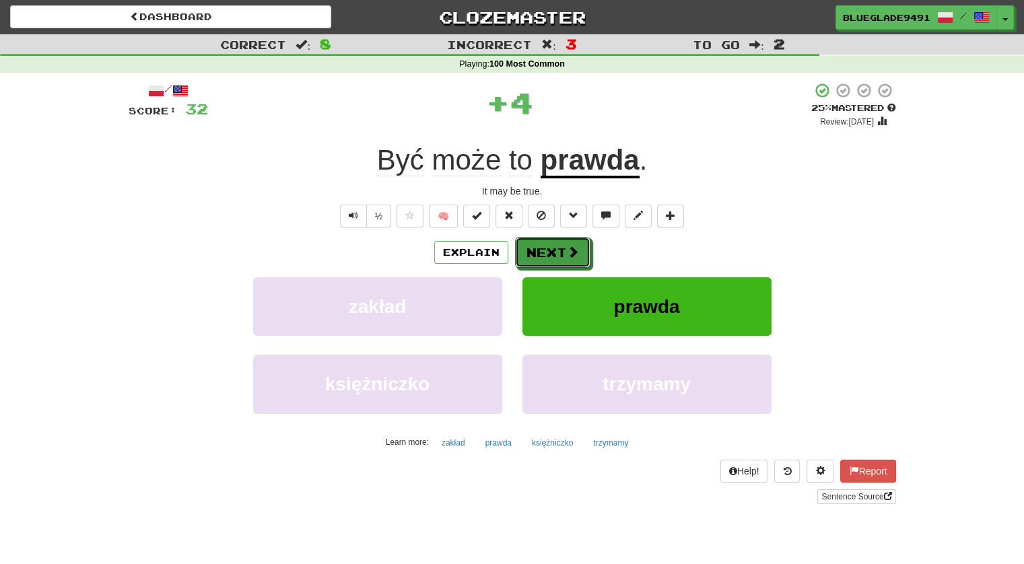
click at [577, 251] on span at bounding box center [573, 252] width 12 height 12
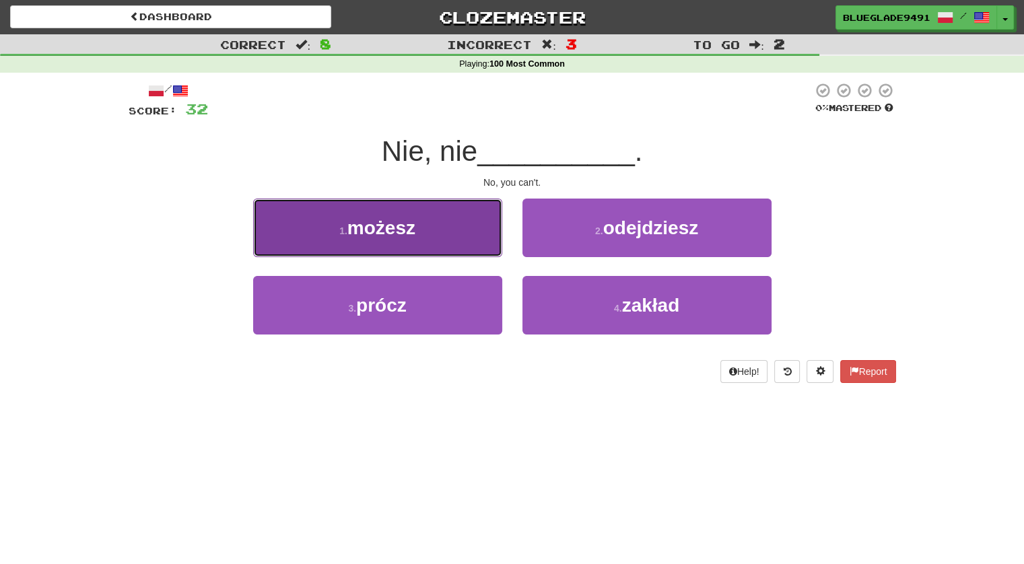
click at [465, 229] on button "1 . możesz" at bounding box center [377, 228] width 249 height 59
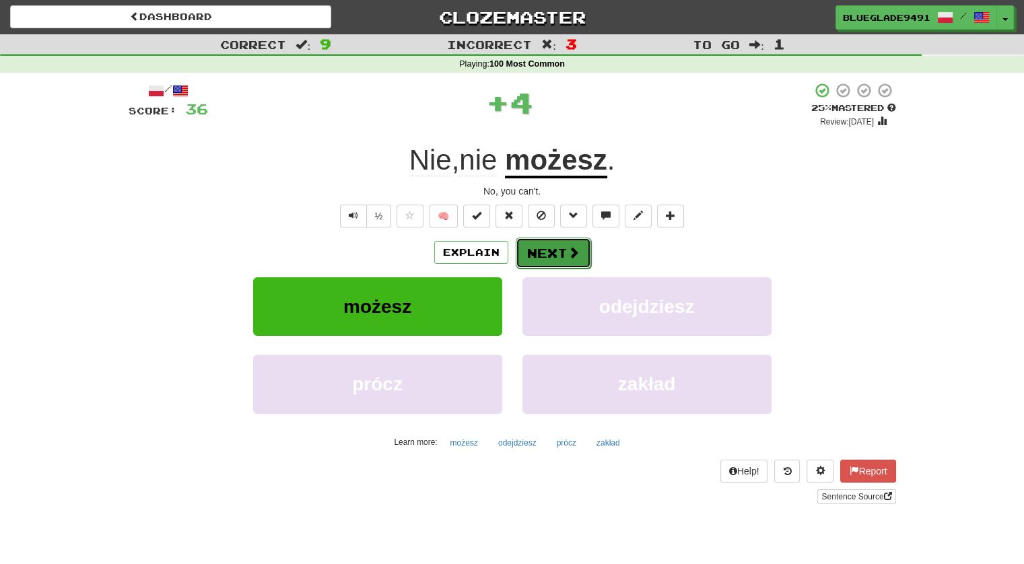
click at [555, 247] on button "Next" at bounding box center [553, 253] width 75 height 31
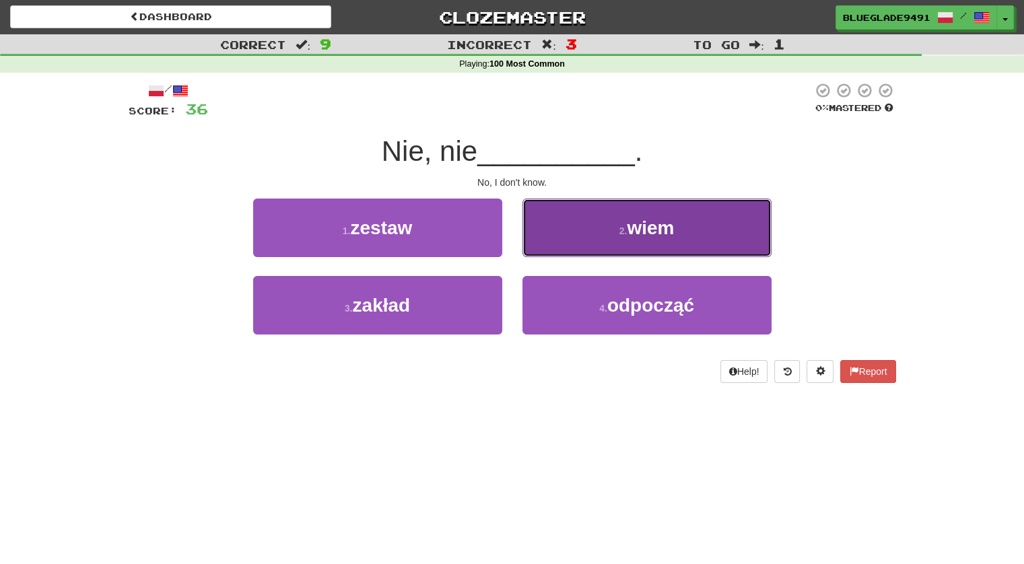
click at [598, 255] on button "2 . wiem" at bounding box center [647, 228] width 249 height 59
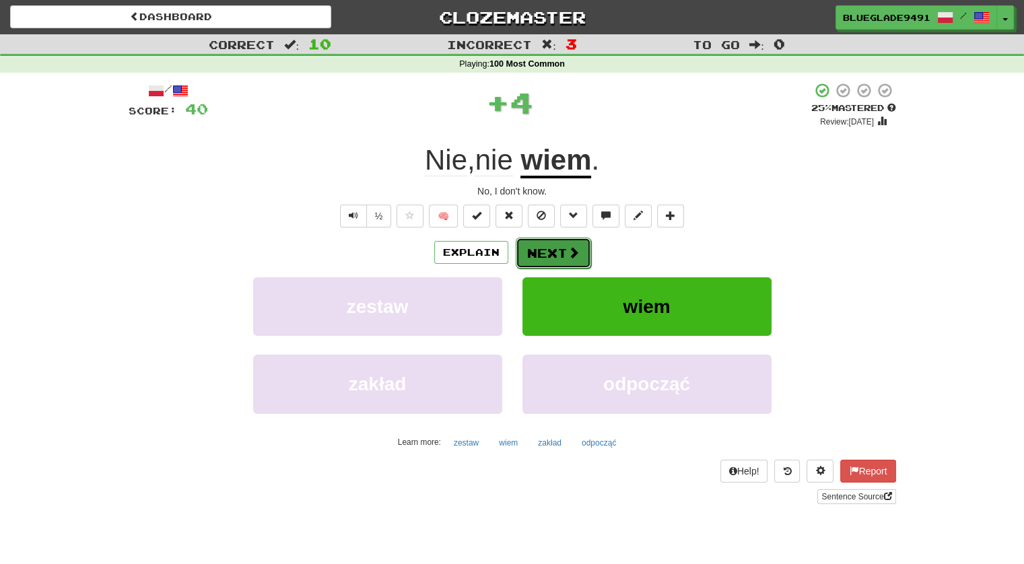
click at [539, 242] on button "Next" at bounding box center [553, 253] width 75 height 31
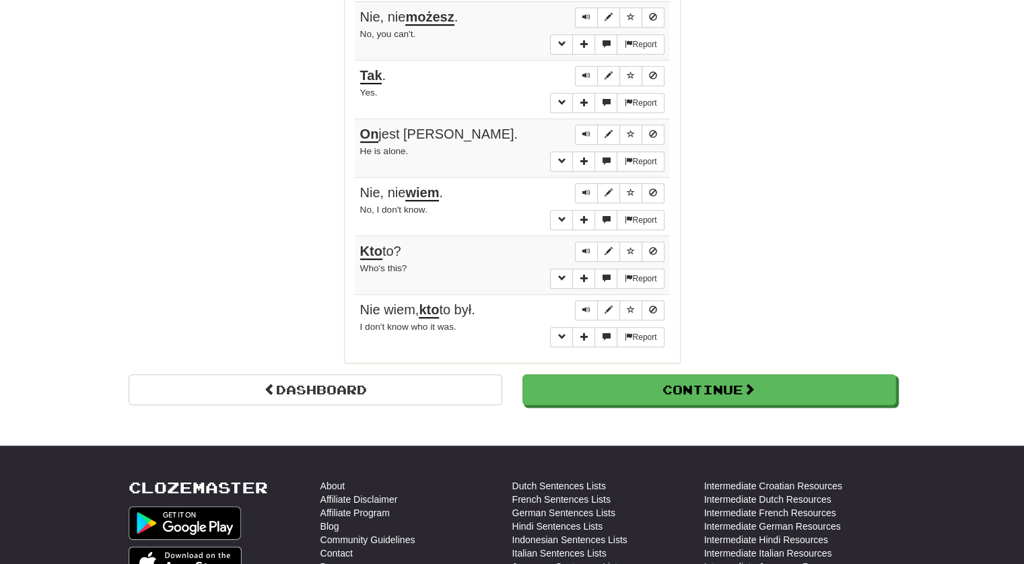
scroll to position [1037, 0]
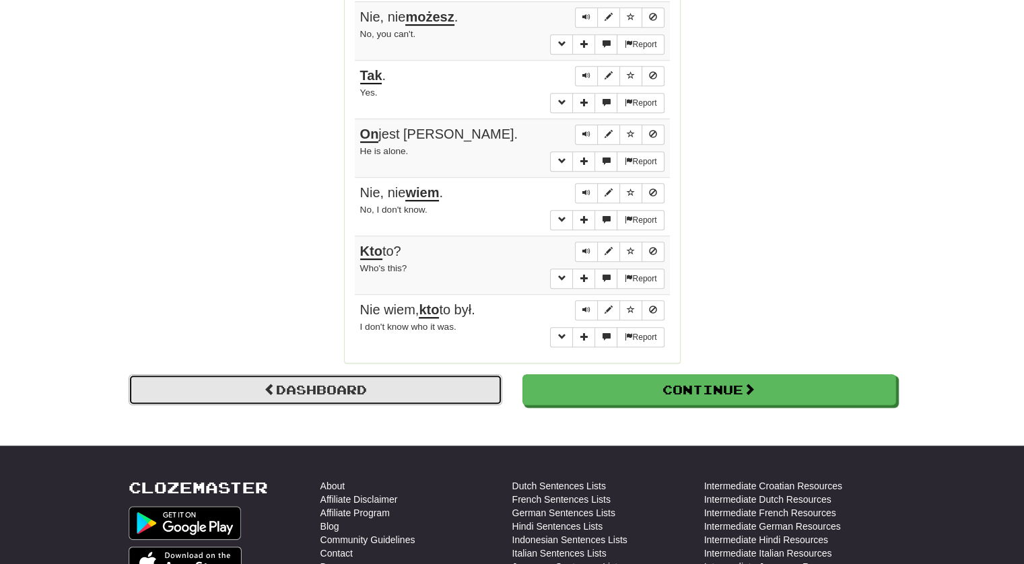
click at [469, 378] on link "Dashboard" at bounding box center [316, 389] width 374 height 31
